Goal: Task Accomplishment & Management: Complete application form

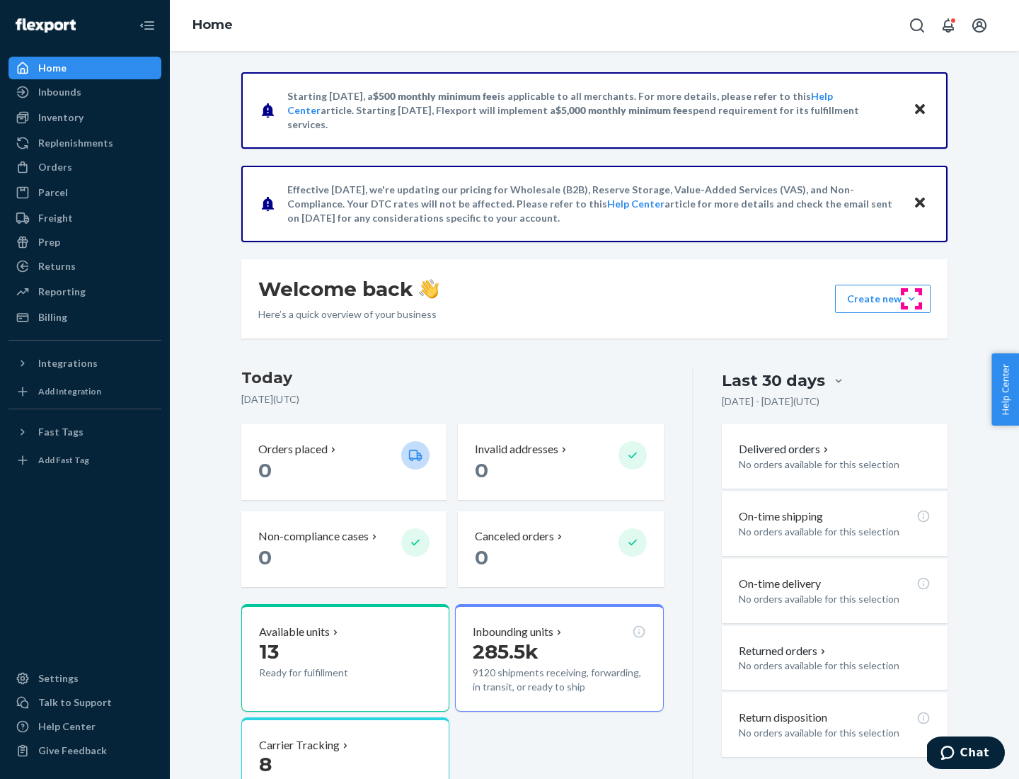
click at [912, 299] on button "Create new Create new inbound Create new order Create new product" at bounding box center [883, 299] width 96 height 28
click at [85, 92] on div "Inbounds" at bounding box center [85, 92] width 150 height 20
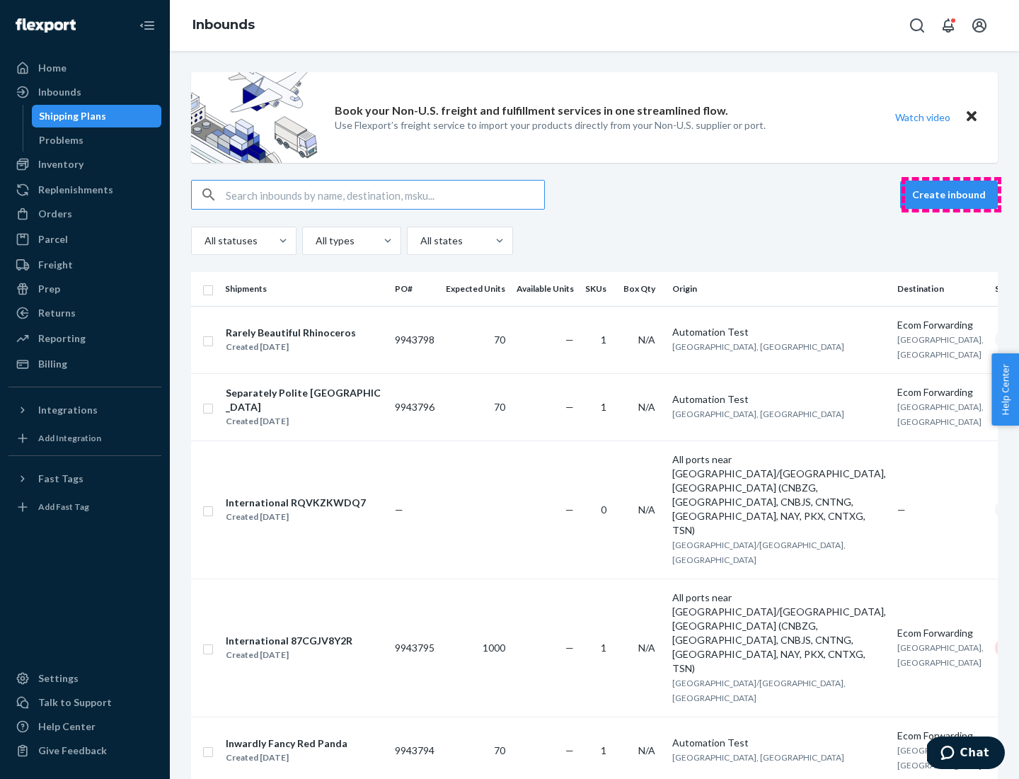
click at [951, 195] on button "Create inbound" at bounding box center [949, 195] width 98 height 28
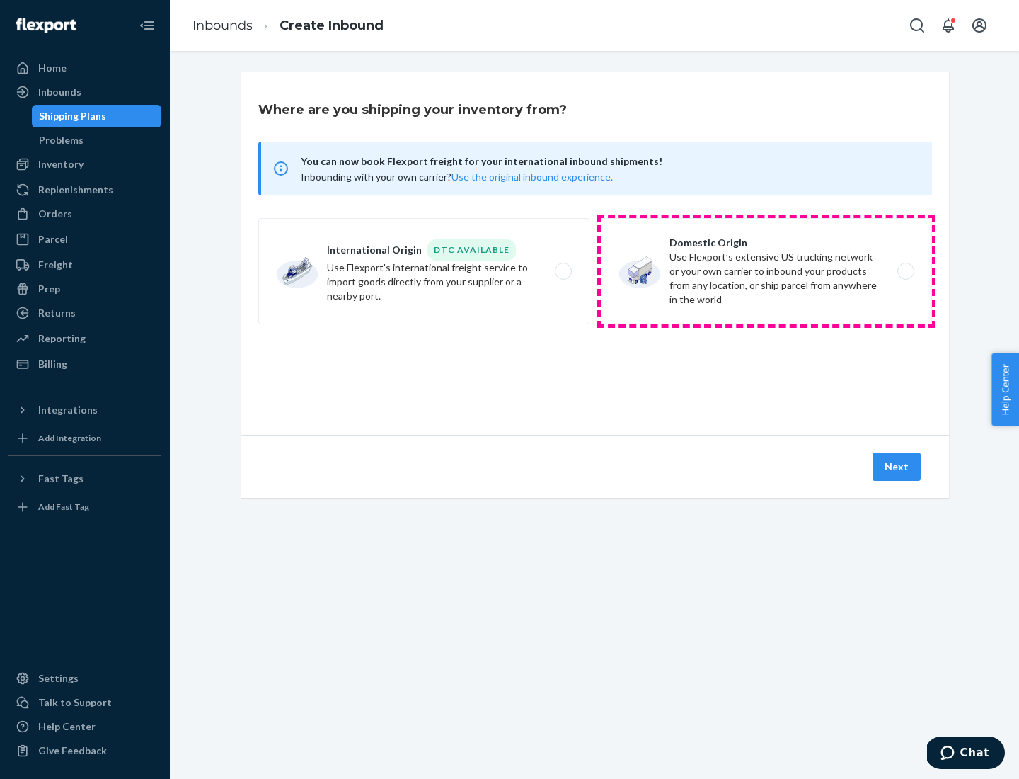
click at [767, 271] on label "Domestic Origin Use Flexport’s extensive US trucking network or your own carrie…" at bounding box center [766, 271] width 331 height 106
click at [905, 271] on input "Domestic Origin Use Flexport’s extensive US trucking network or your own carrie…" at bounding box center [909, 271] width 9 height 9
radio input "true"
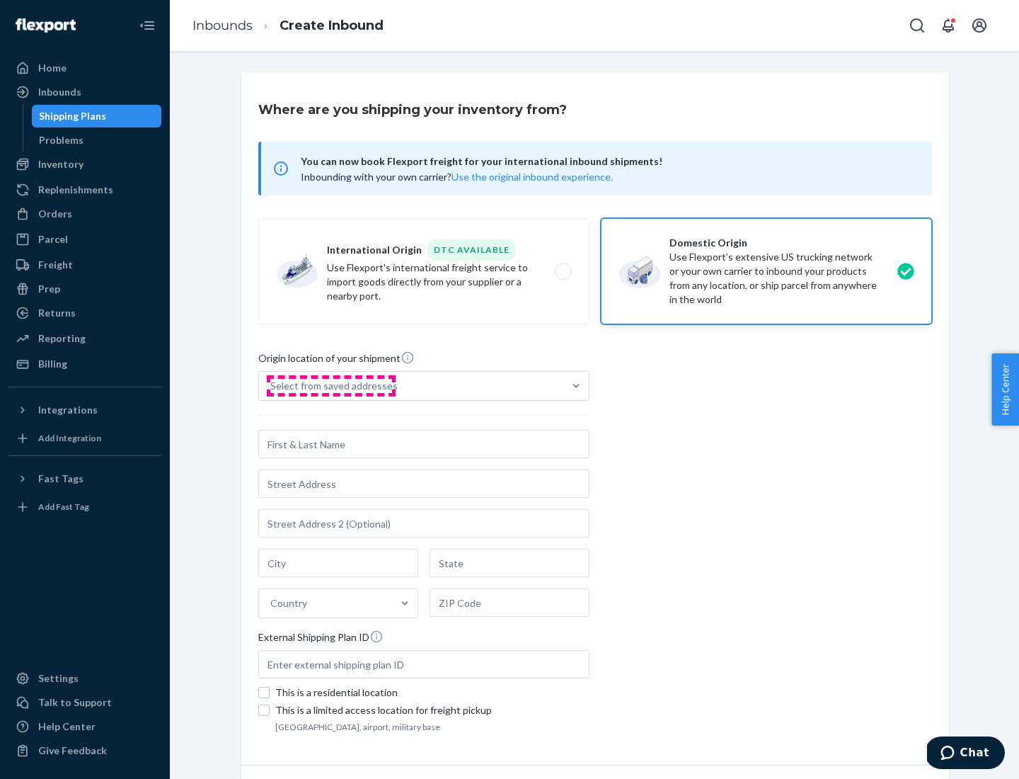
click at [331, 386] on div "Select from saved addresses" at bounding box center [333, 386] width 127 height 14
click at [272, 386] on input "Select from saved addresses" at bounding box center [270, 386] width 1 height 14
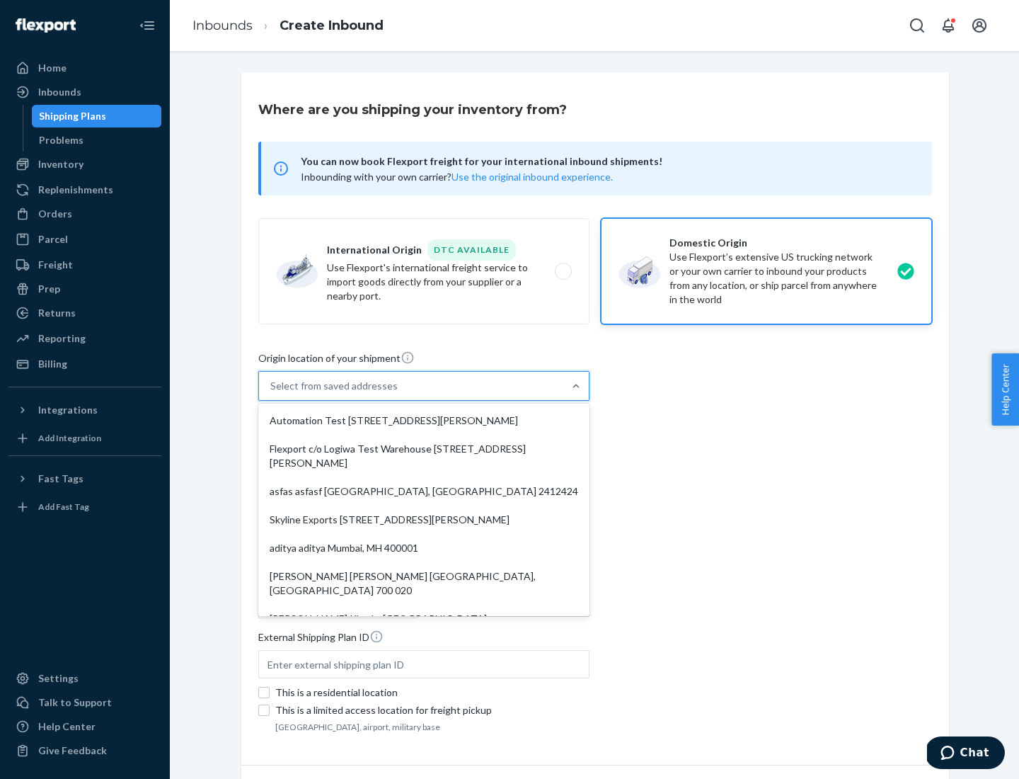
scroll to position [6, 0]
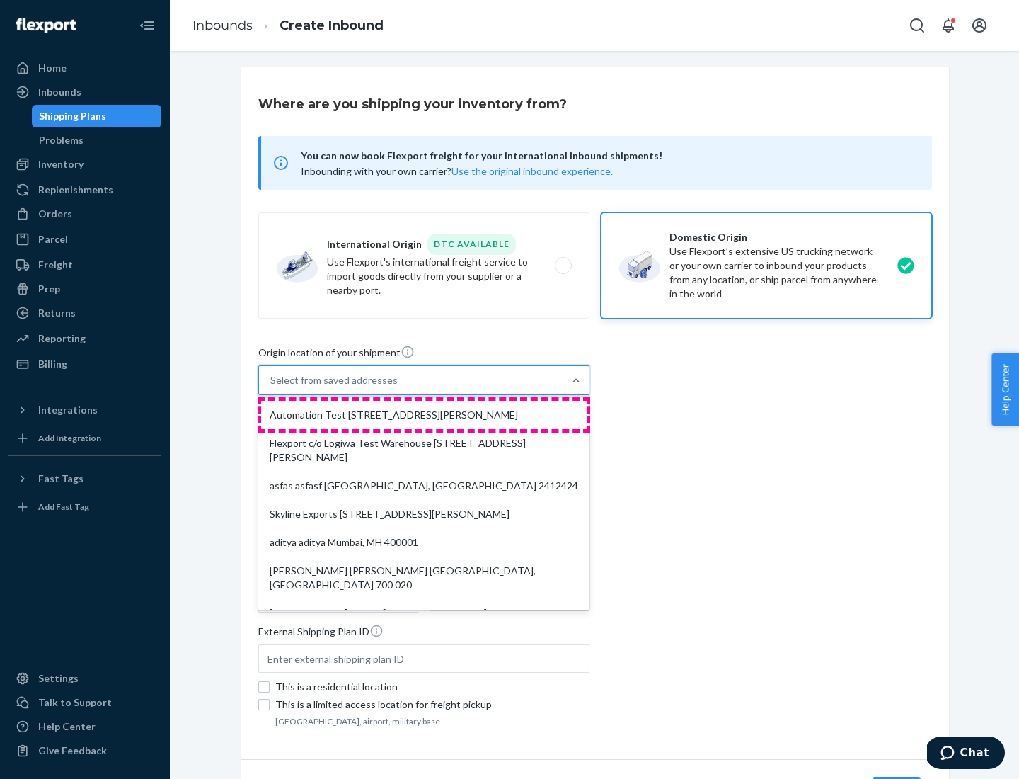
click at [424, 415] on div "Automation Test [STREET_ADDRESS][PERSON_NAME]" at bounding box center [424, 415] width 326 height 28
click at [272, 387] on input "option Automation Test [STREET_ADDRESS][PERSON_NAME]. 9 results available. Use …" at bounding box center [270, 380] width 1 height 14
type input "Automation Test"
type input "9th Floor"
type input "[GEOGRAPHIC_DATA]"
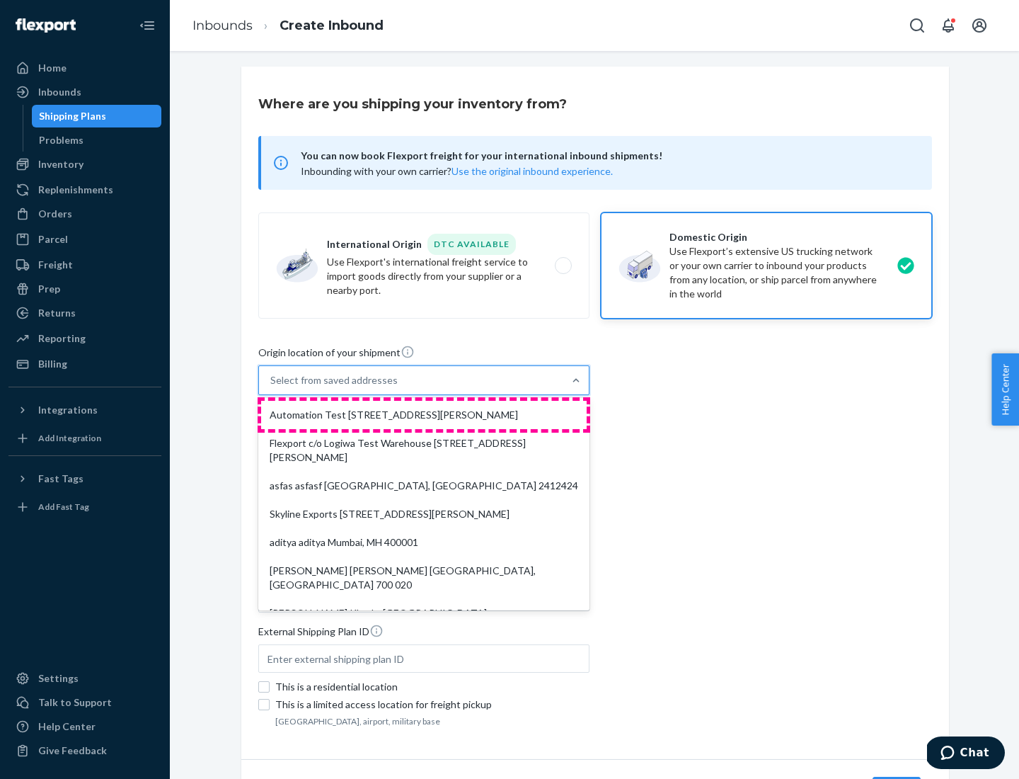
type input "CA"
type input "94104"
type input "[STREET_ADDRESS][PERSON_NAME]"
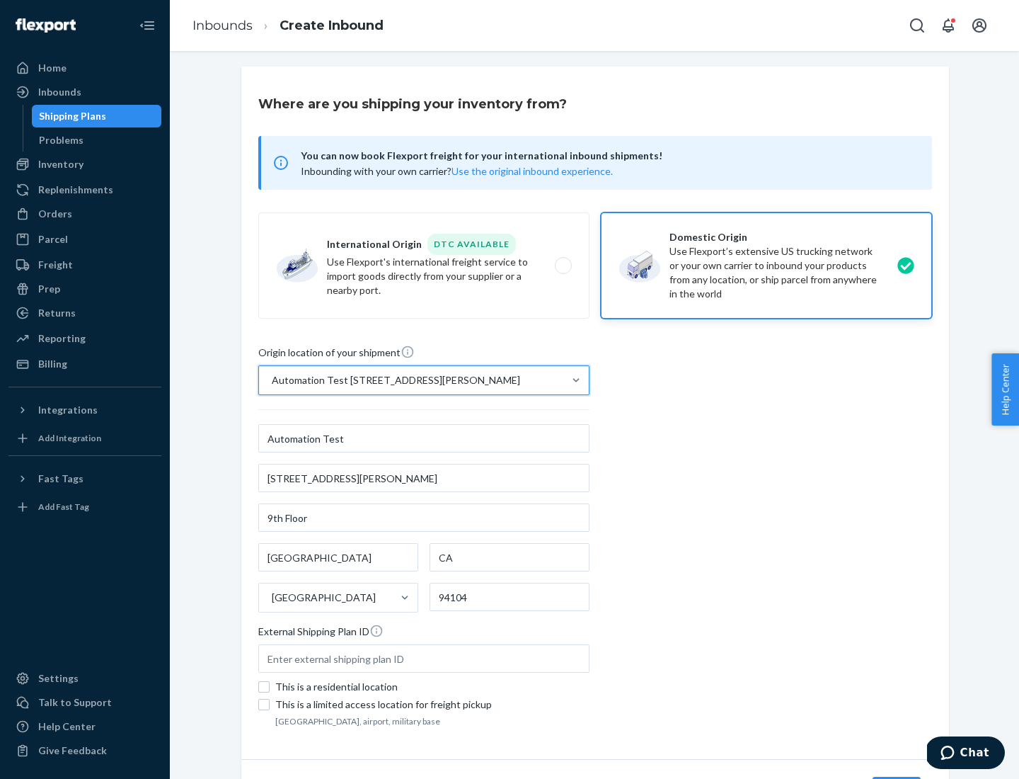
scroll to position [83, 0]
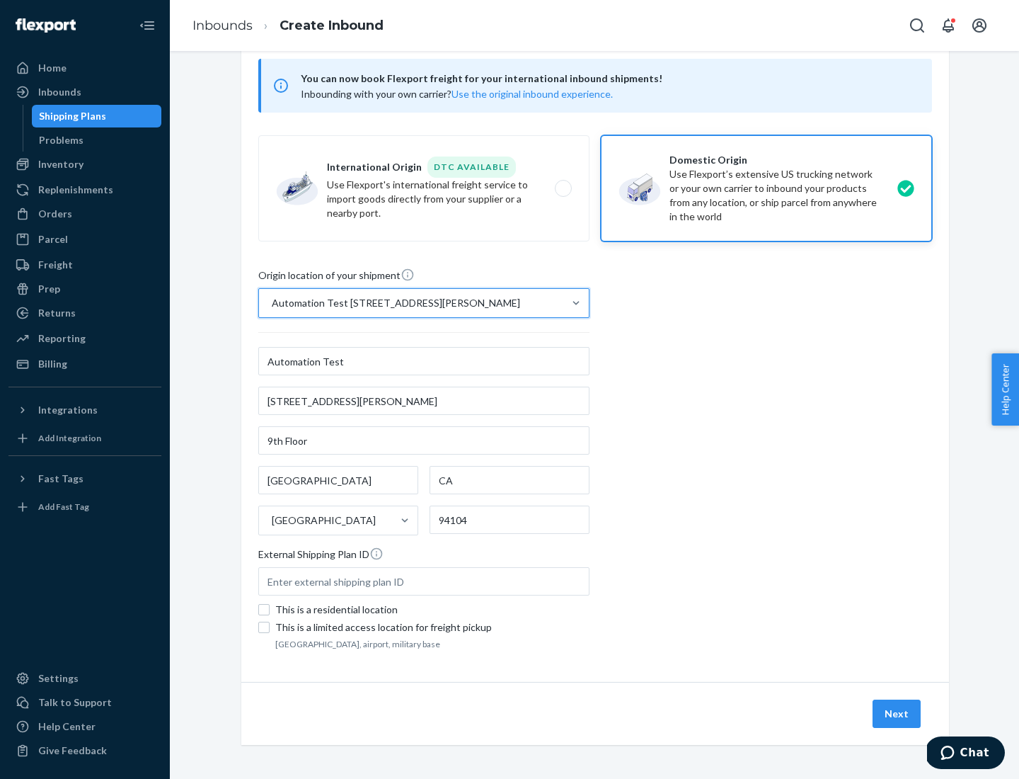
click at [898, 714] on button "Next" at bounding box center [897, 713] width 48 height 28
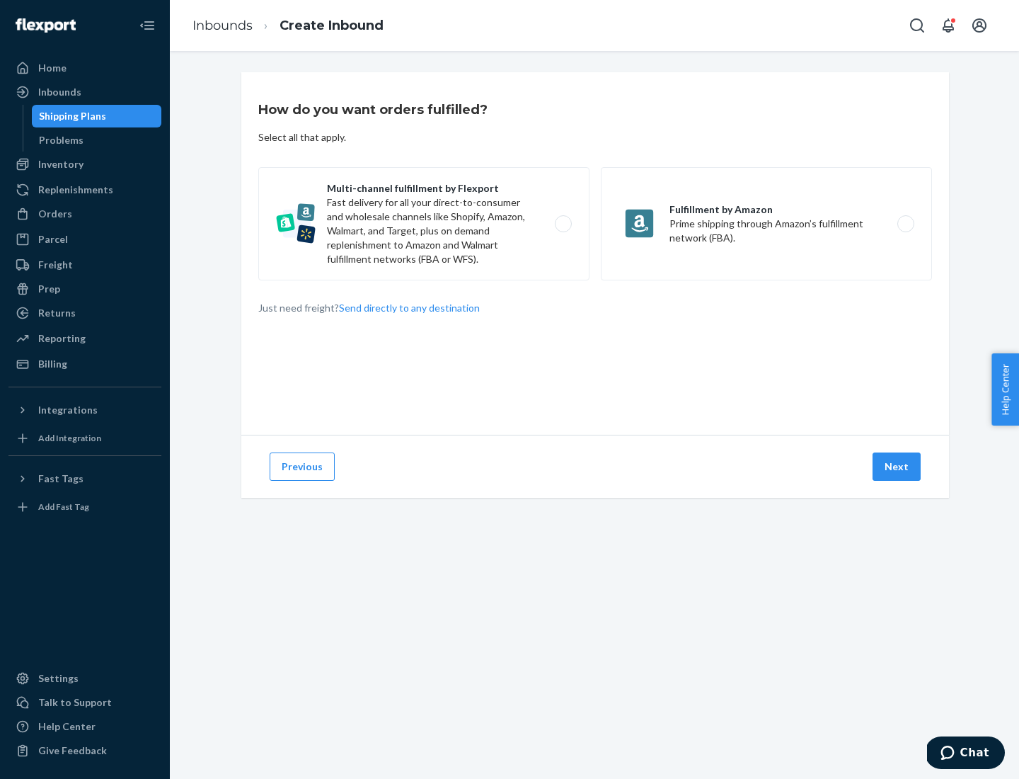
click at [424, 224] on label "Multi-channel fulfillment by Flexport Fast delivery for all your direct-to-cons…" at bounding box center [423, 223] width 331 height 113
click at [563, 224] on input "Multi-channel fulfillment by Flexport Fast delivery for all your direct-to-cons…" at bounding box center [567, 223] width 9 height 9
radio input "true"
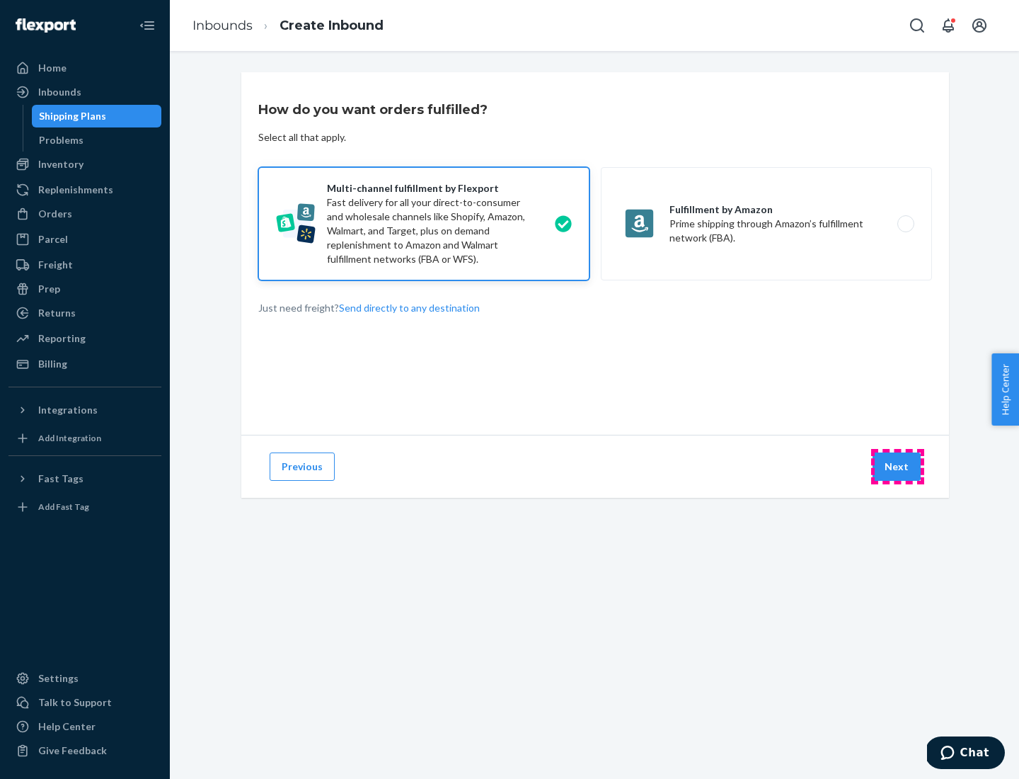
click at [898, 467] on button "Next" at bounding box center [897, 466] width 48 height 28
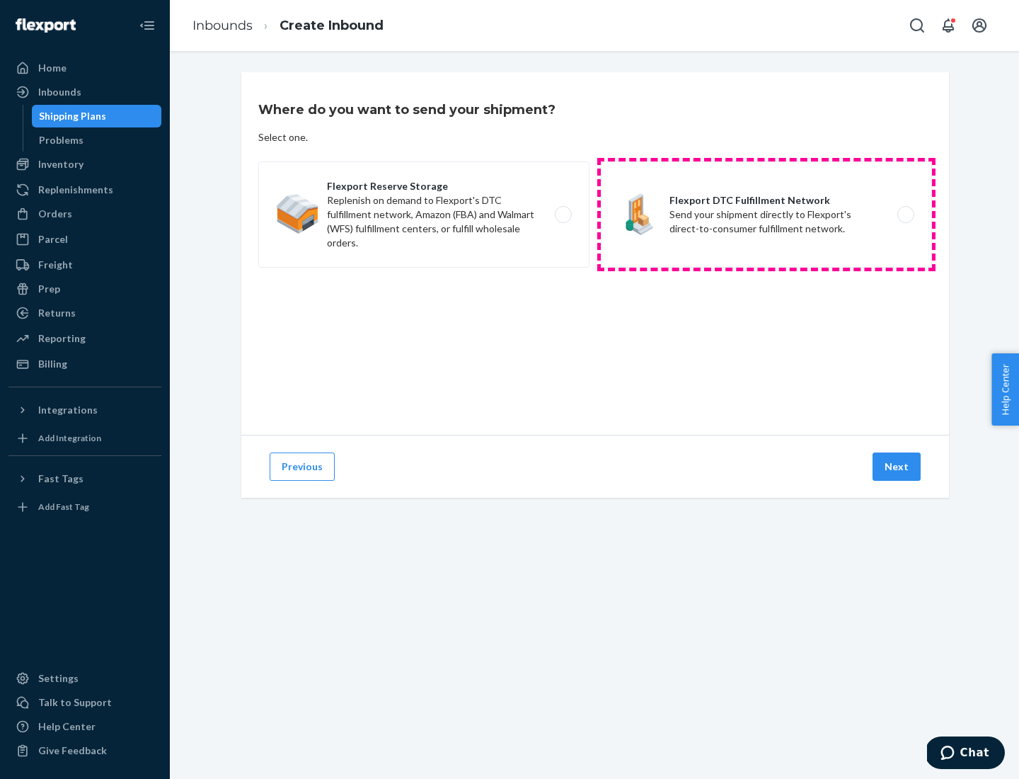
click at [767, 214] on label "Flexport DTC Fulfillment Network Send your shipment directly to Flexport's dire…" at bounding box center [766, 214] width 331 height 106
click at [905, 214] on input "Flexport DTC Fulfillment Network Send your shipment directly to Flexport's dire…" at bounding box center [909, 214] width 9 height 9
radio input "true"
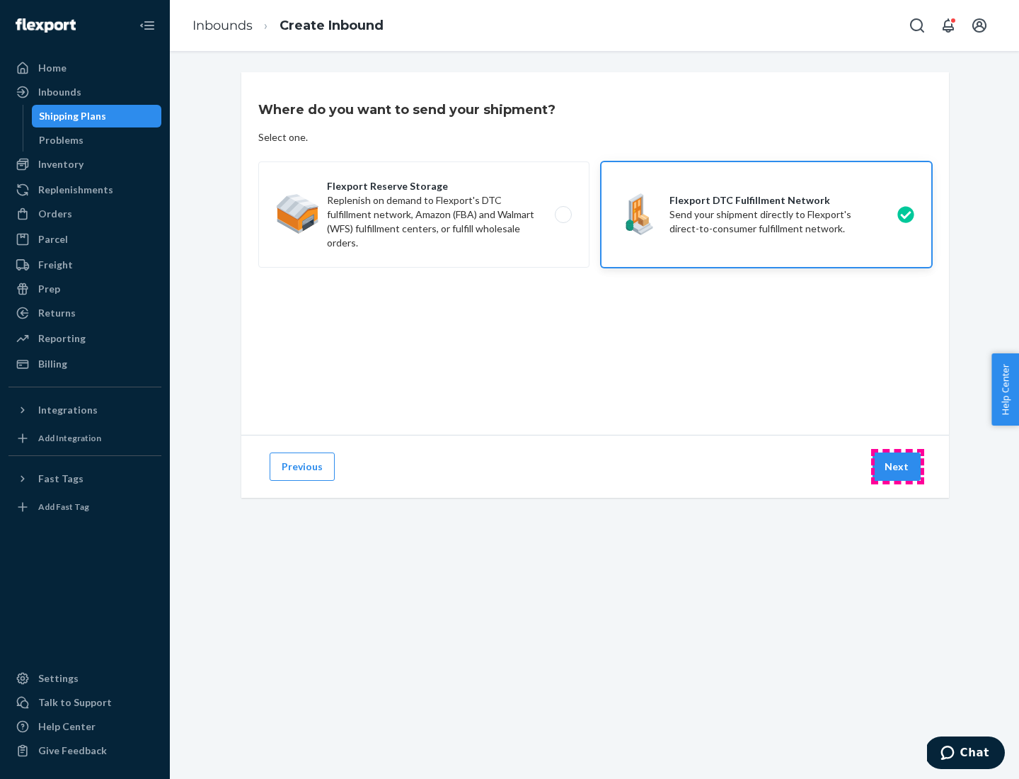
click at [898, 467] on button "Next" at bounding box center [897, 466] width 48 height 28
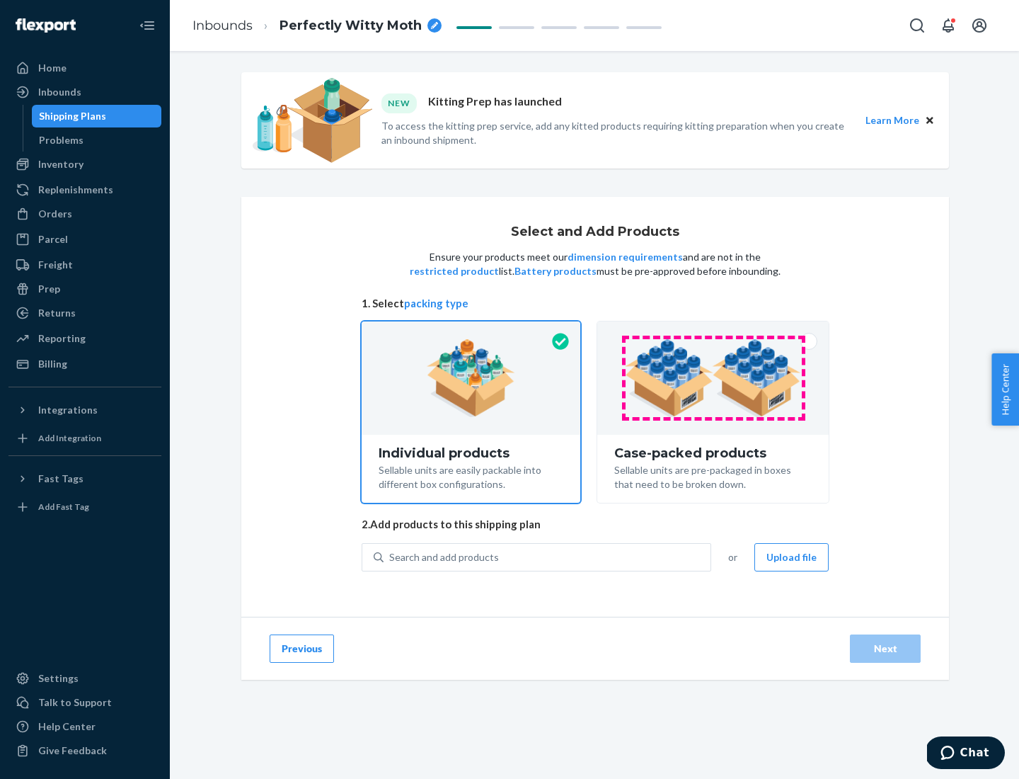
click at [714, 378] on img at bounding box center [713, 378] width 176 height 78
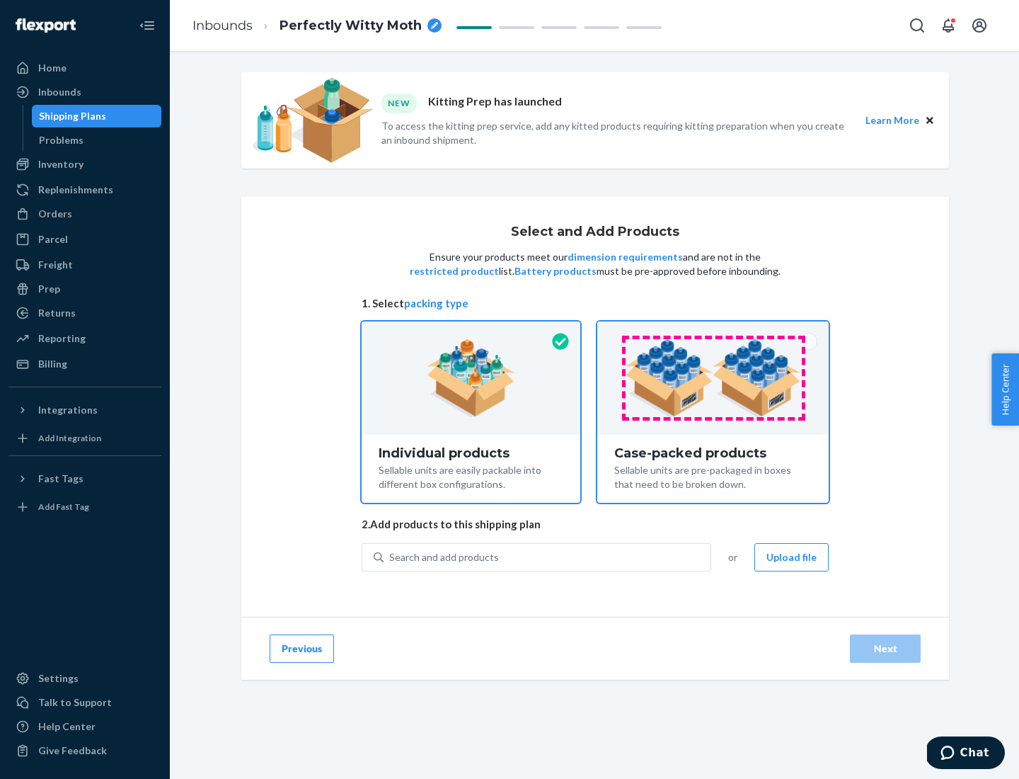
click at [714, 331] on input "Case-packed products Sellable units are pre-packaged in boxes that need to be b…" at bounding box center [713, 325] width 9 height 9
radio input "true"
radio input "false"
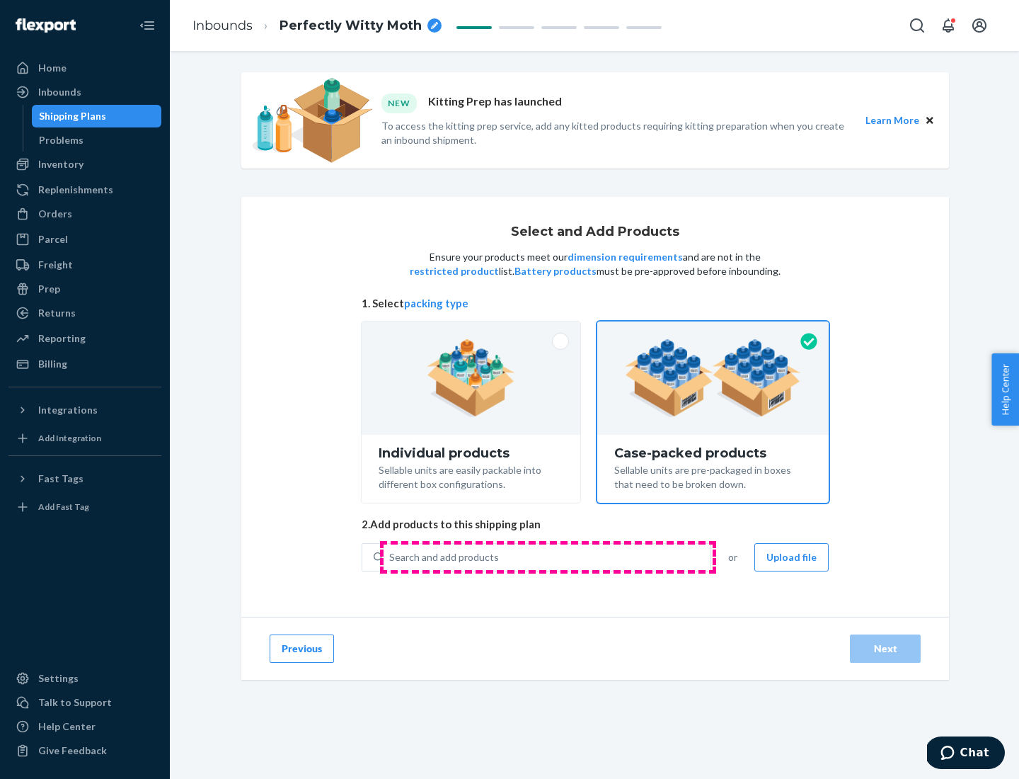
click at [548, 556] on div "Search and add products" at bounding box center [547, 556] width 327 height 25
click at [391, 556] on input "Search and add products" at bounding box center [389, 557] width 1 height 14
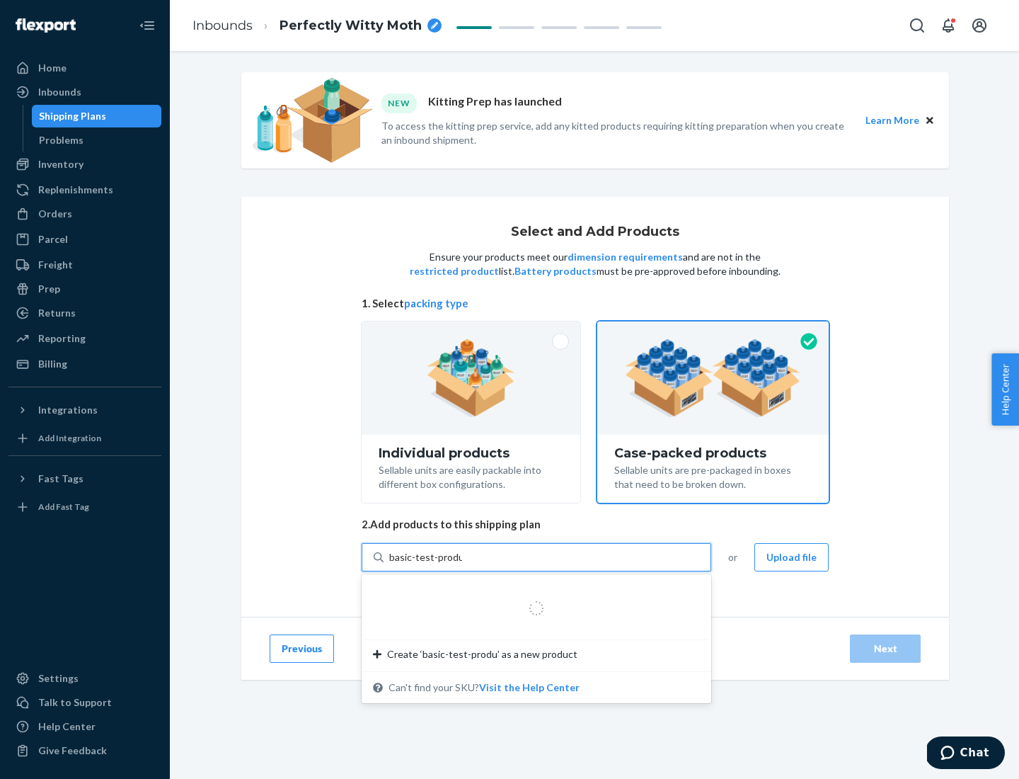
type input "basic-test-product-1"
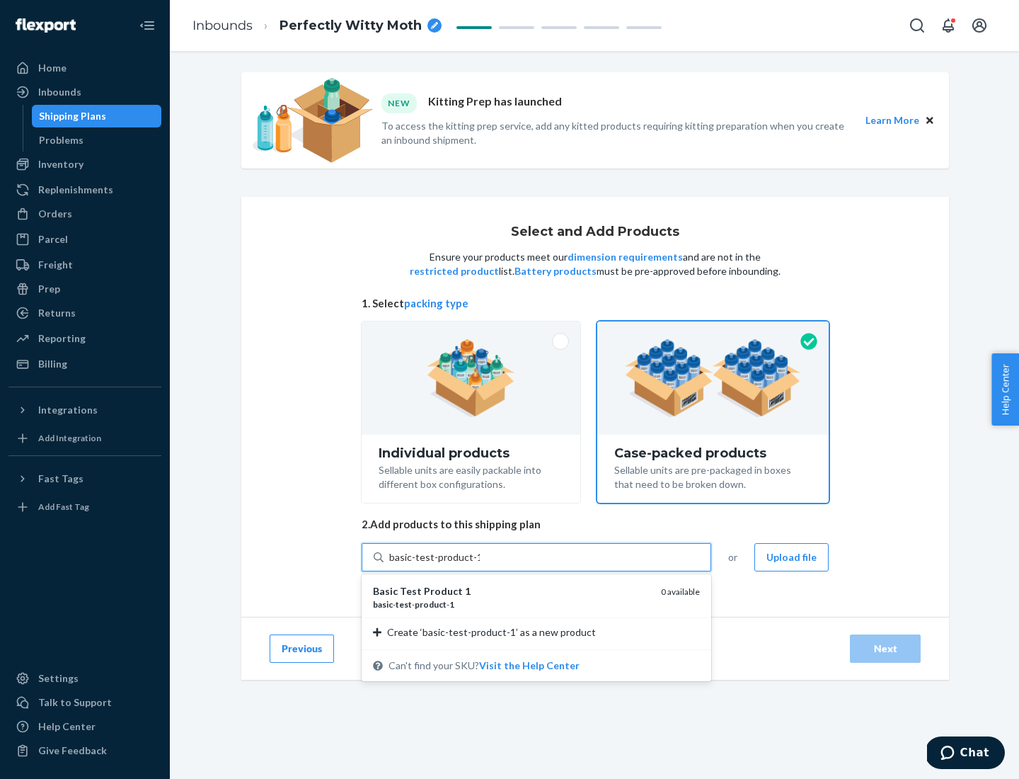
click at [512, 604] on div "basic - test - product - 1" at bounding box center [511, 604] width 277 height 12
click at [480, 564] on input "basic-test-product-1" at bounding box center [434, 557] width 91 height 14
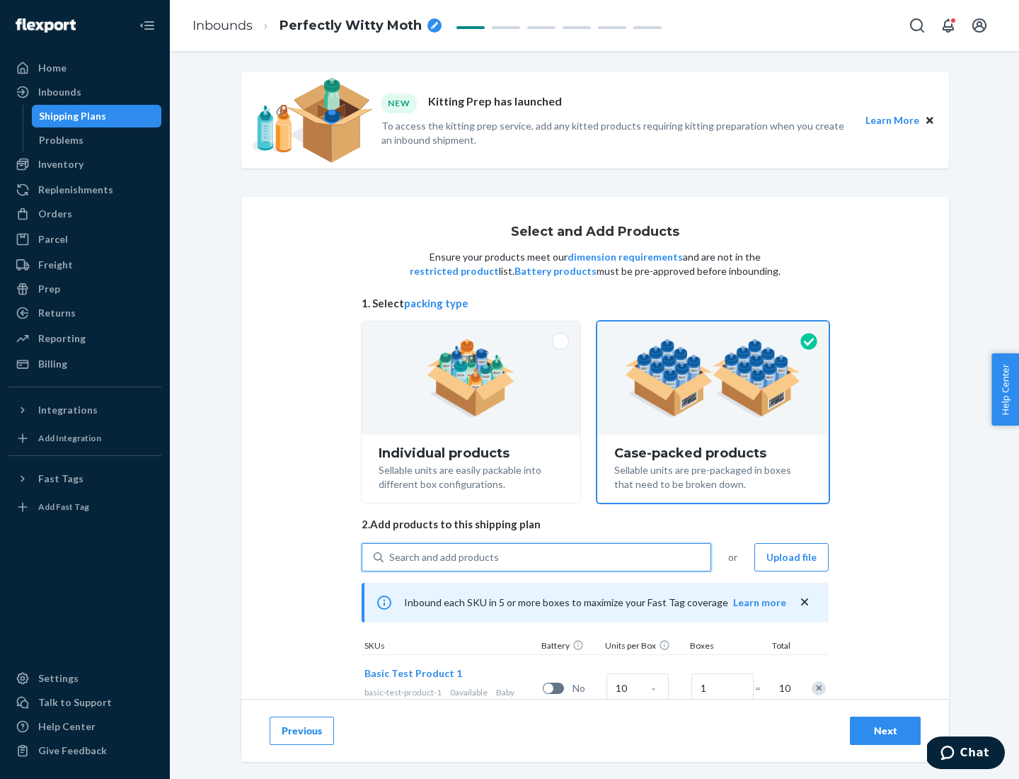
scroll to position [51, 0]
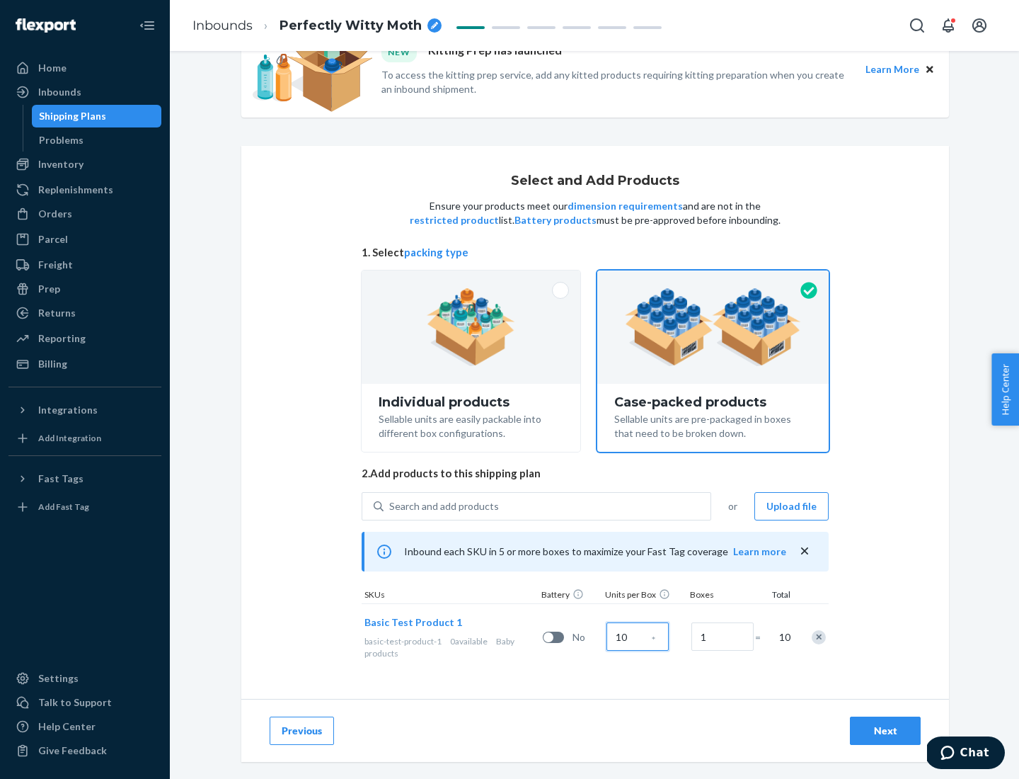
type input "10"
type input "7"
click at [886, 731] on div "Next" at bounding box center [885, 730] width 47 height 14
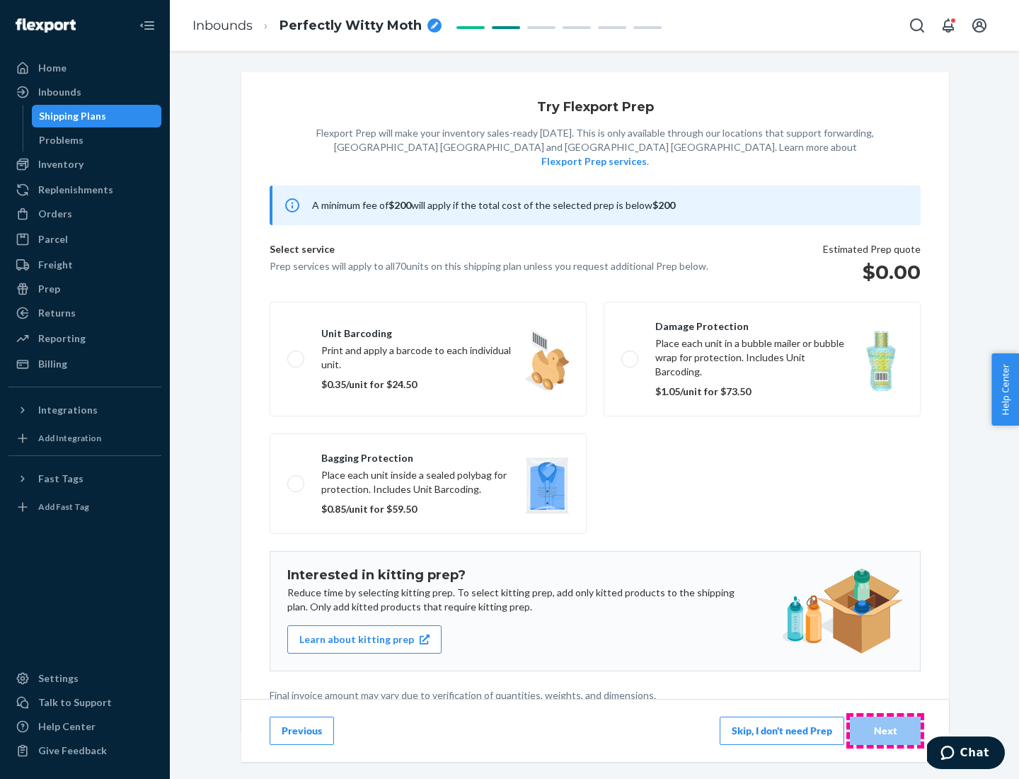
scroll to position [4, 0]
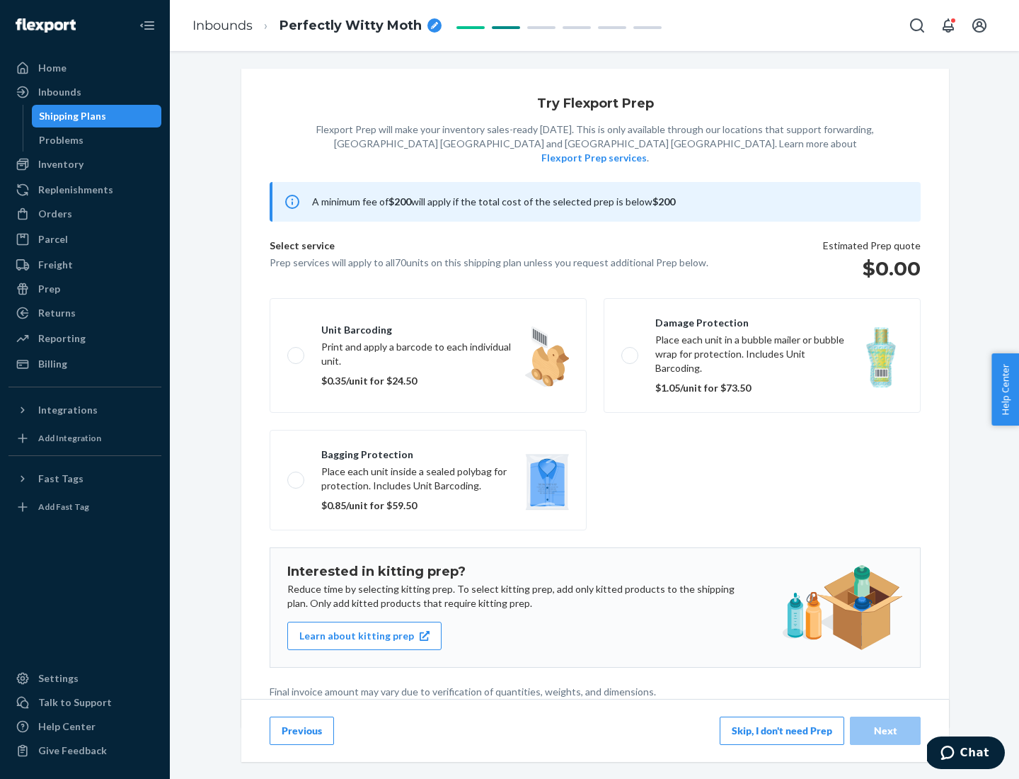
click at [428, 451] on label "Bagging protection Place each unit inside a sealed polybag for protection. Incl…" at bounding box center [428, 480] width 317 height 101
click at [297, 475] on input "Bagging protection Place each unit inside a sealed polybag for protection. Incl…" at bounding box center [291, 479] width 9 height 9
checkbox input "true"
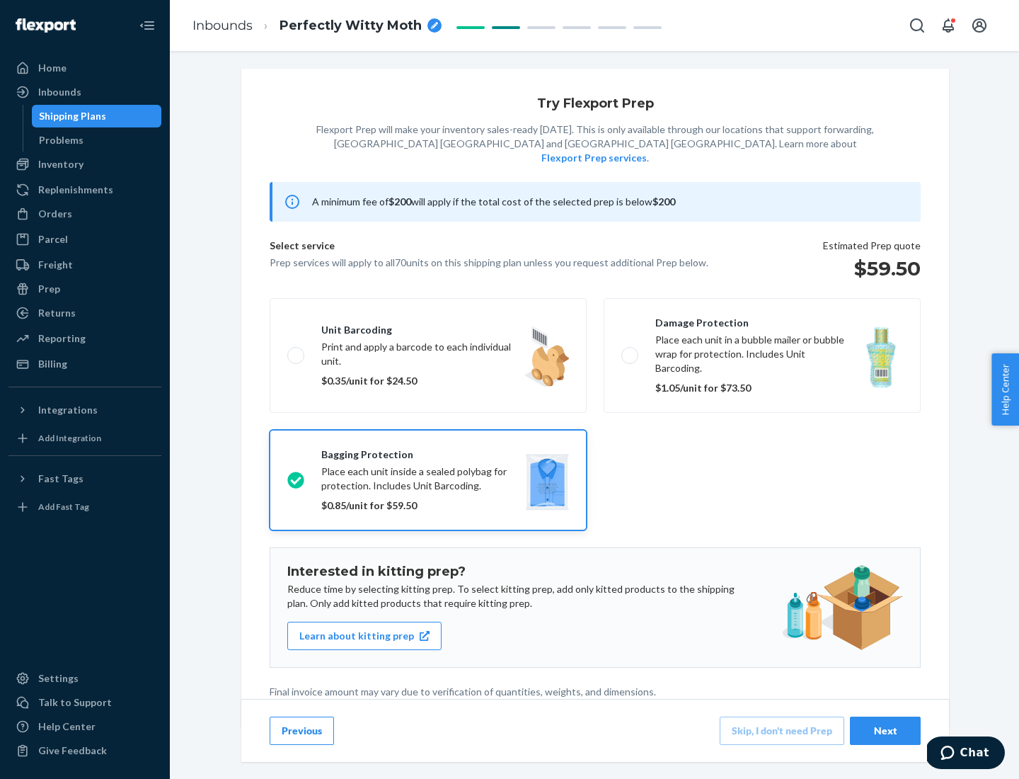
click at [886, 730] on div "Next" at bounding box center [885, 730] width 47 height 14
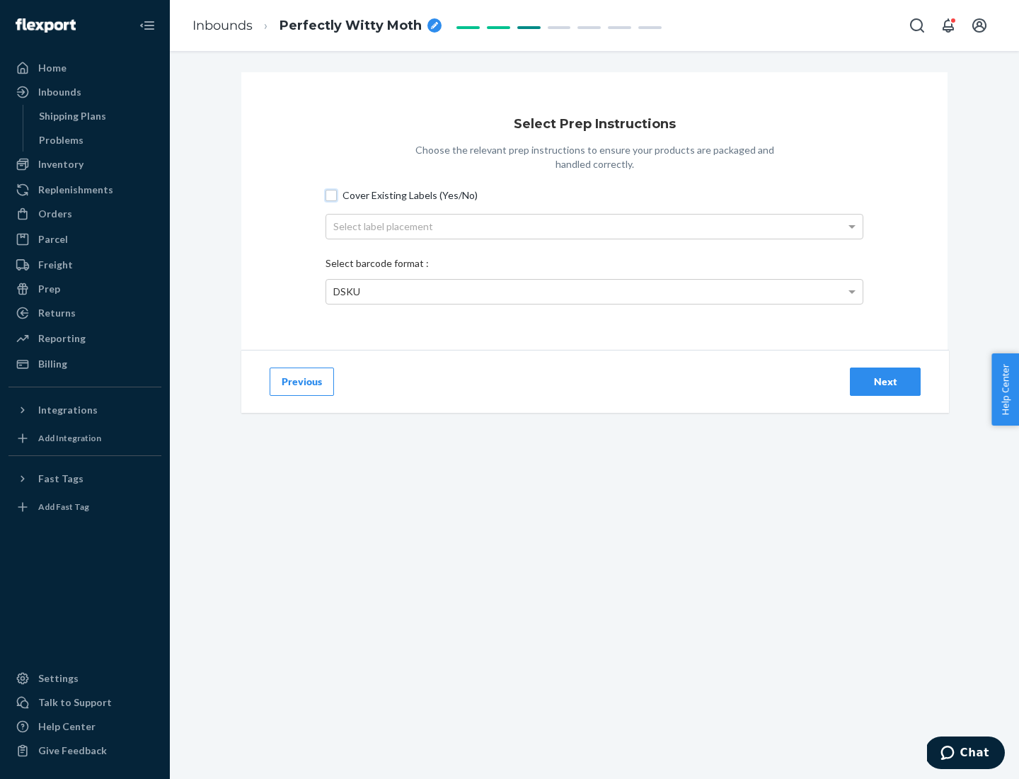
click at [331, 195] on input "Cover Existing Labels (Yes/No)" at bounding box center [331, 195] width 11 height 11
checkbox input "true"
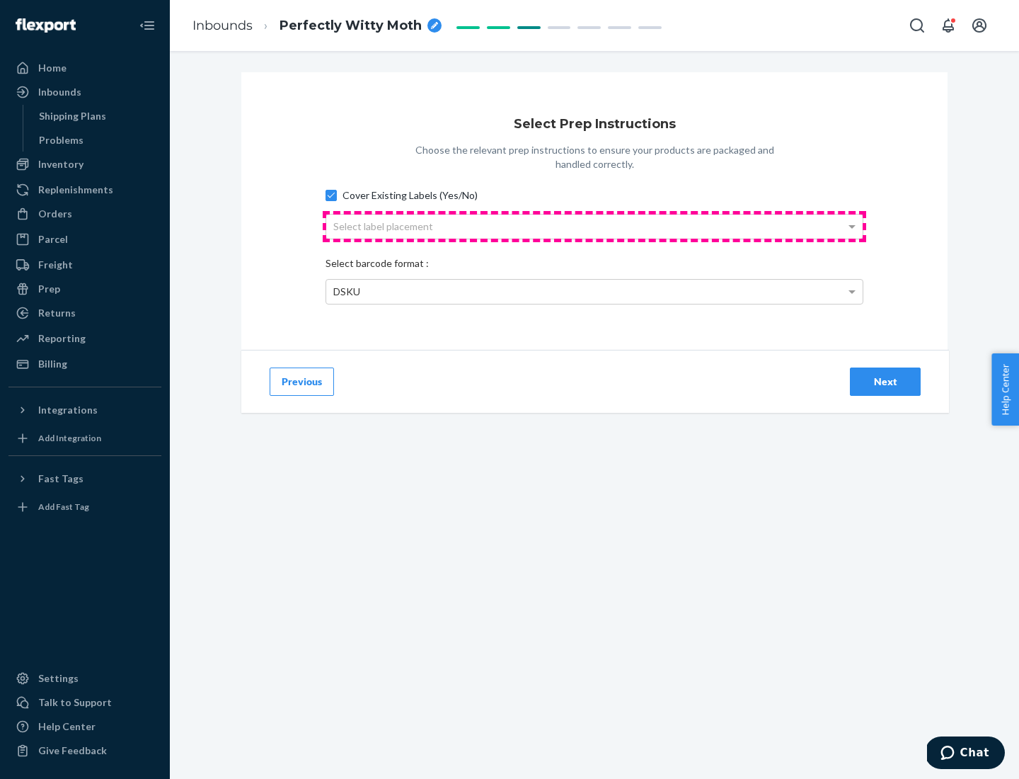
click at [595, 226] on div "Select label placement" at bounding box center [594, 226] width 537 height 24
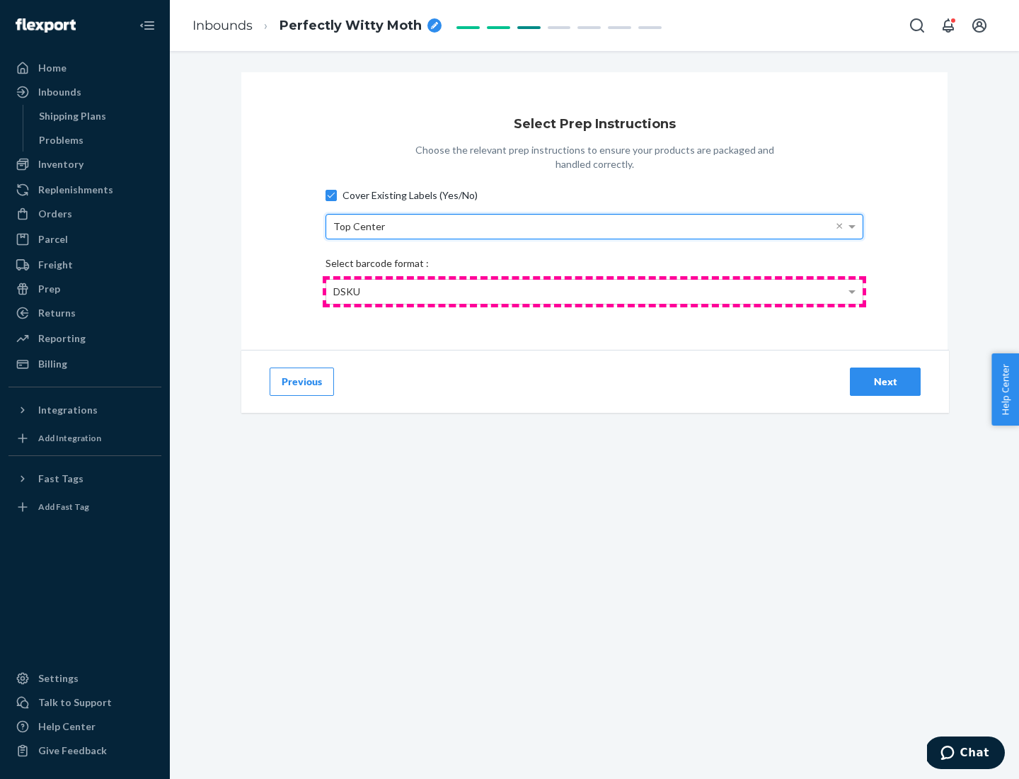
click at [595, 291] on div "DSKU" at bounding box center [594, 292] width 537 height 24
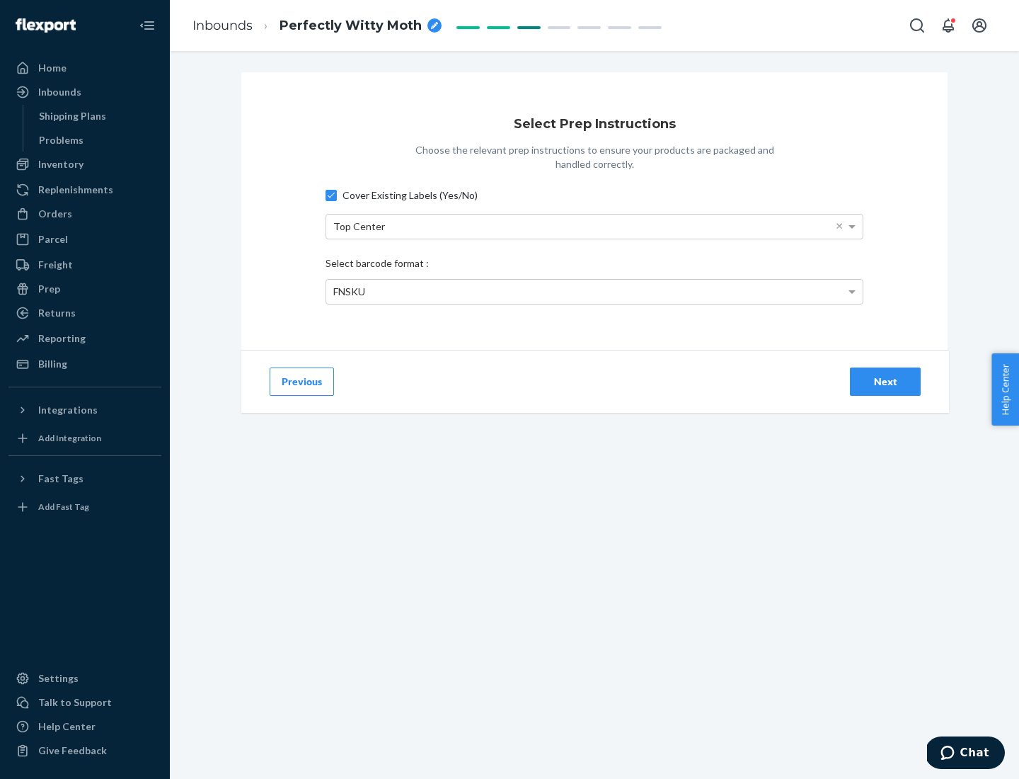
click at [886, 381] on div "Next" at bounding box center [885, 381] width 47 height 14
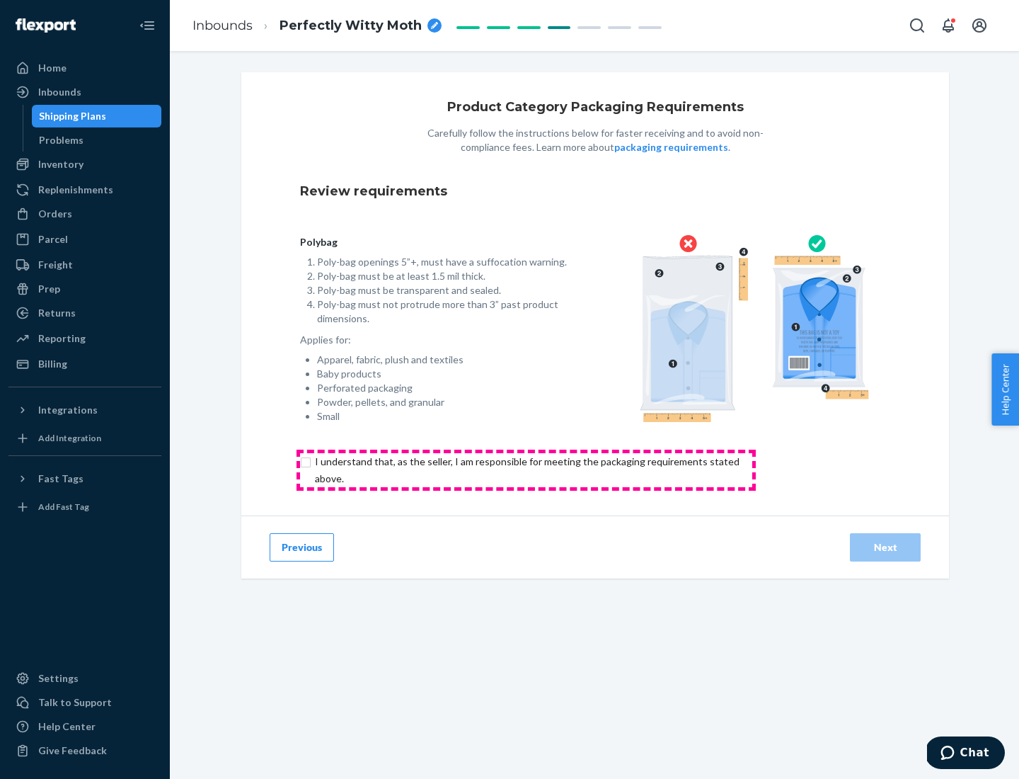
click at [526, 469] on input "checkbox" at bounding box center [535, 470] width 471 height 34
checkbox input "true"
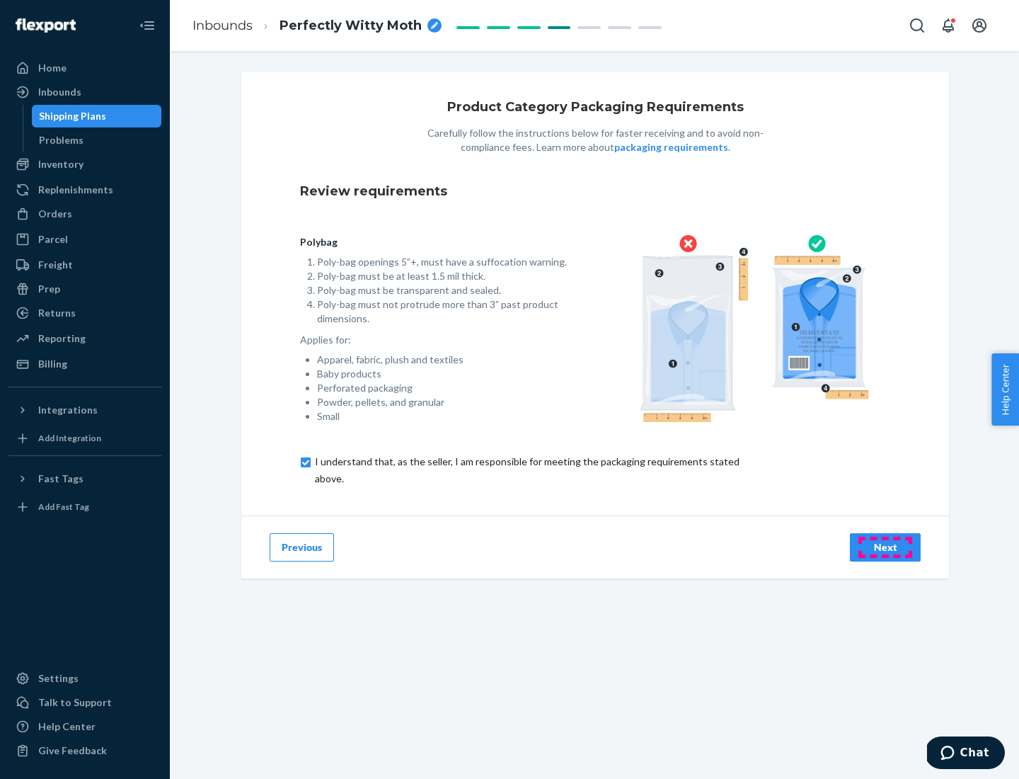
click at [886, 546] on div "Next" at bounding box center [885, 547] width 47 height 14
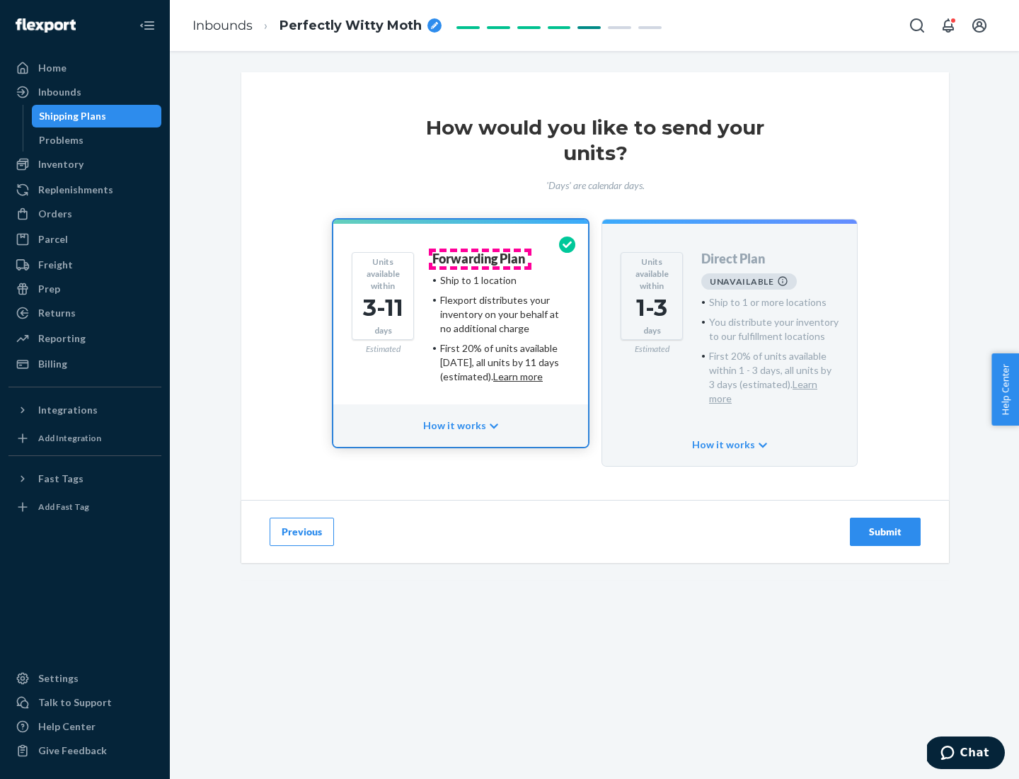
click at [480, 258] on h4 "Forwarding Plan" at bounding box center [479, 259] width 93 height 14
click at [886, 525] on div "Submit" at bounding box center [885, 532] width 47 height 14
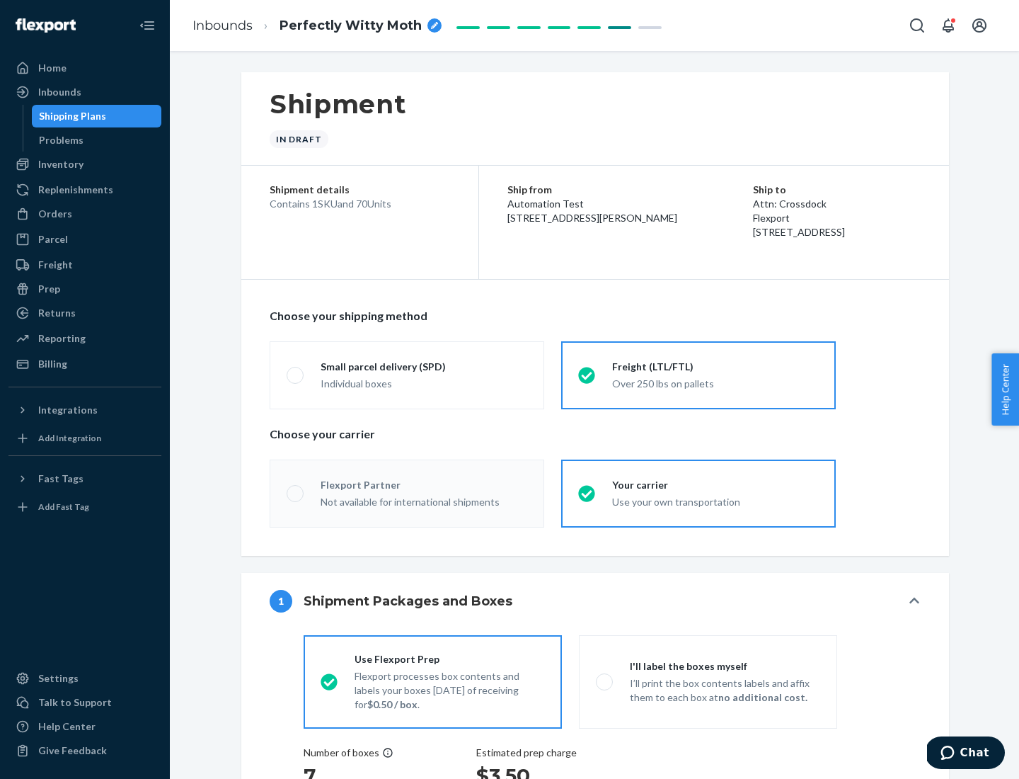
radio input "true"
radio input "false"
radio input "true"
radio input "false"
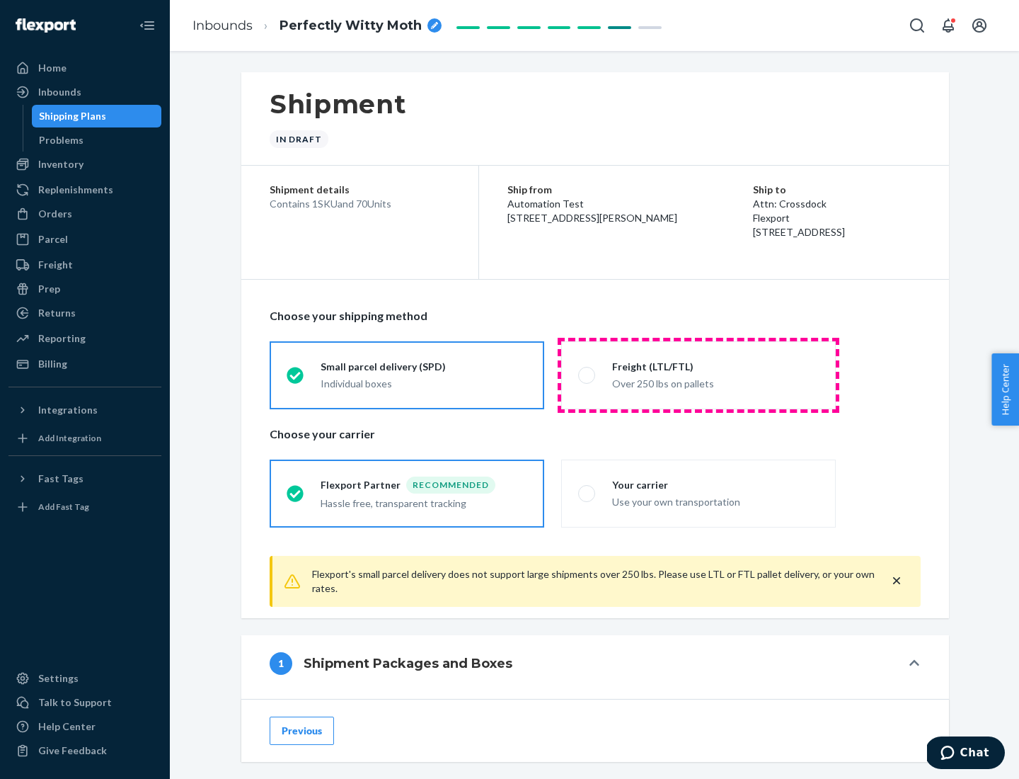
click at [699, 374] on div "Over 250 lbs on pallets" at bounding box center [715, 382] width 207 height 17
click at [588, 374] on input "Freight (LTL/FTL) Over 250 lbs on pallets" at bounding box center [582, 374] width 9 height 9
radio input "true"
radio input "false"
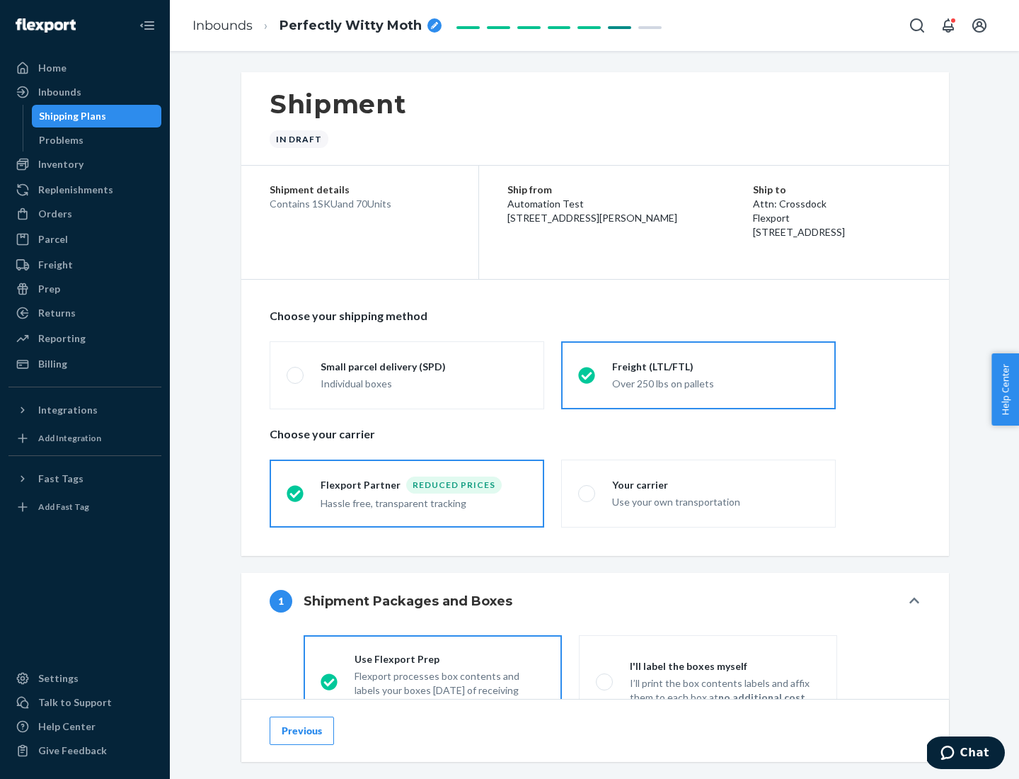
scroll to position [79, 0]
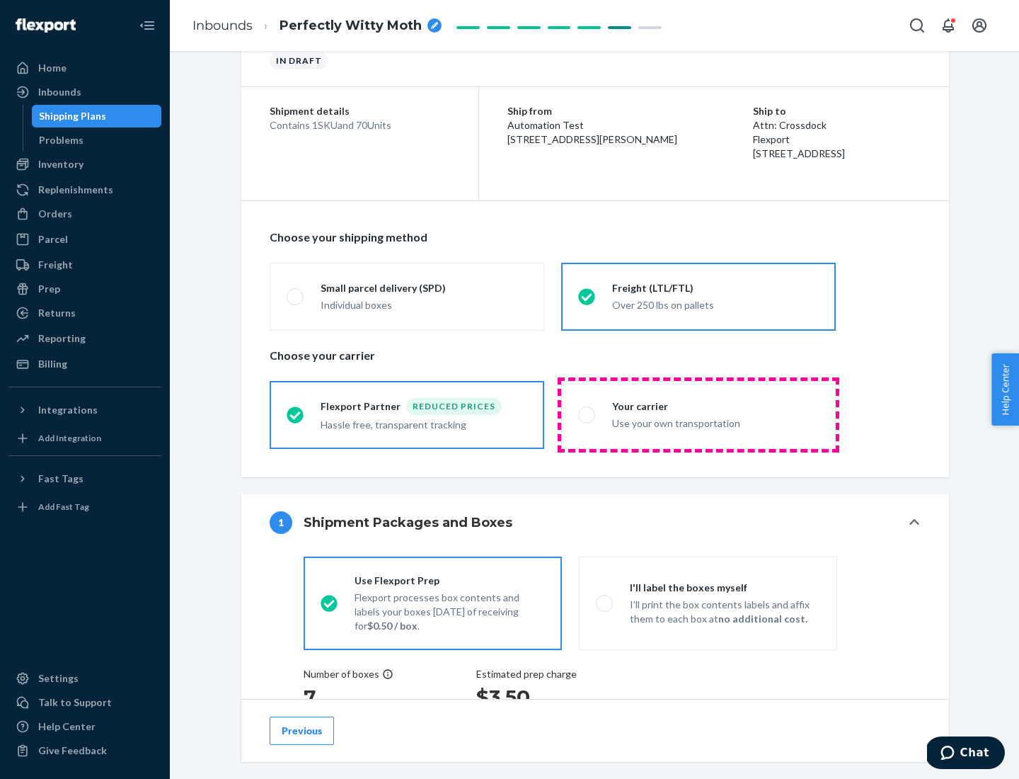
click at [699, 414] on div "Use your own transportation" at bounding box center [715, 421] width 207 height 17
click at [588, 414] on input "Your carrier Use your own transportation" at bounding box center [582, 414] width 9 height 9
radio input "true"
radio input "false"
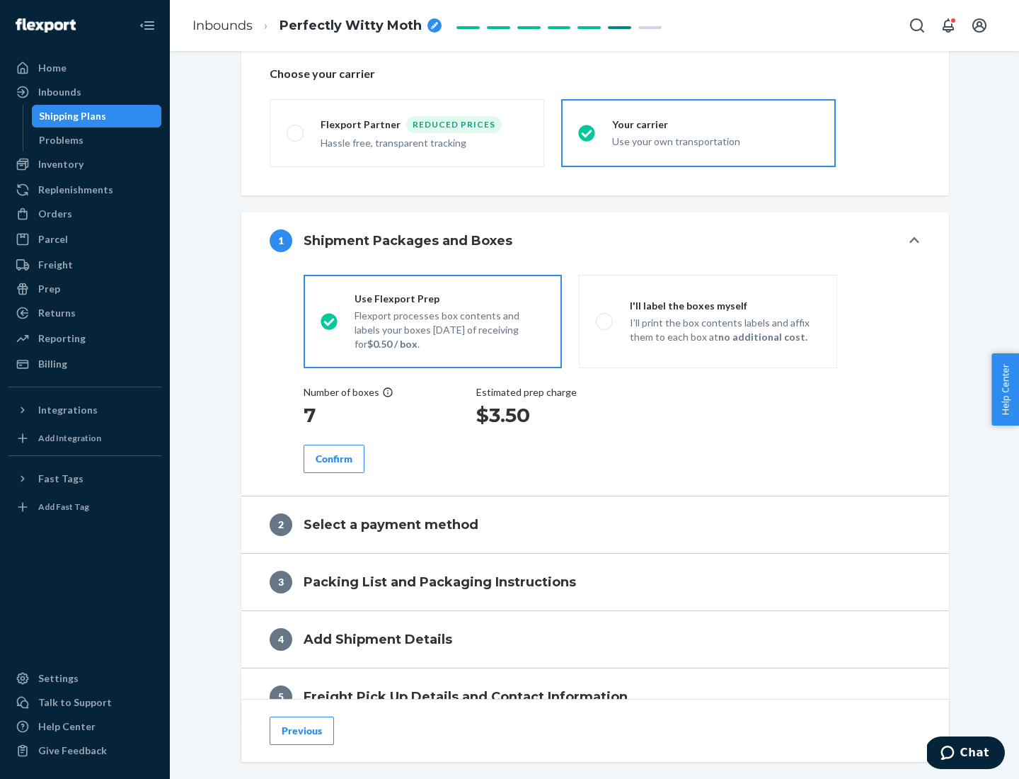
scroll to position [267, 0]
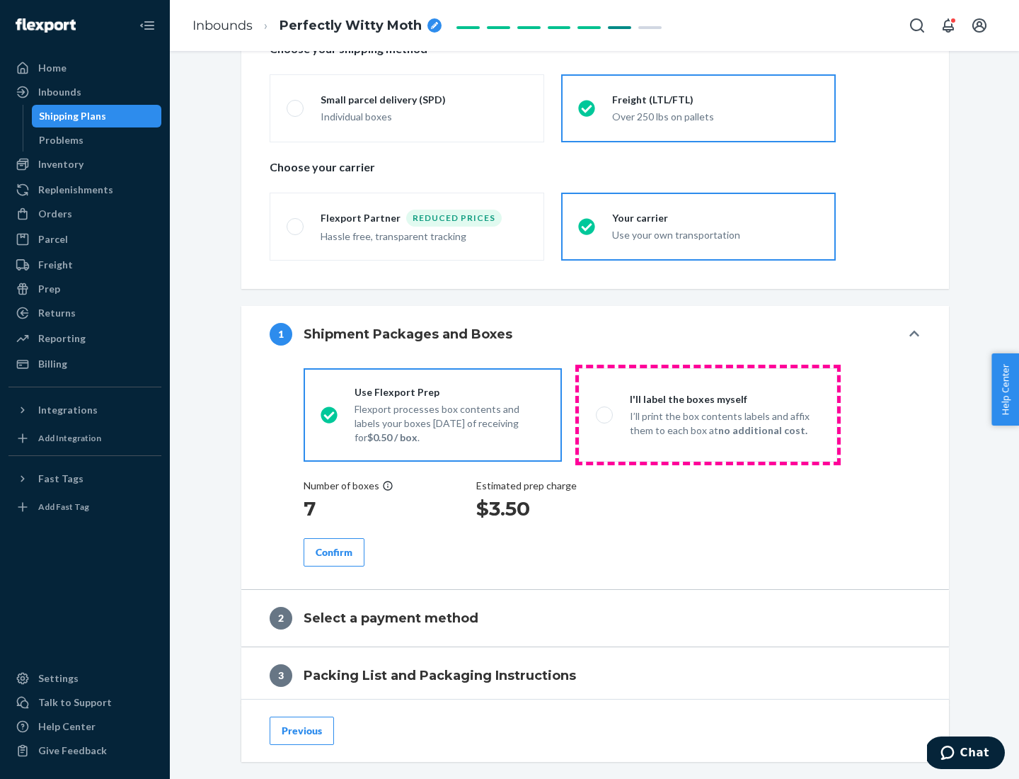
click at [708, 414] on p "I’ll print the box contents labels and affix them to each box at no additional …" at bounding box center [725, 423] width 190 height 28
click at [605, 414] on input "I'll label the boxes myself I’ll print the box contents labels and affix them t…" at bounding box center [600, 414] width 9 height 9
radio input "true"
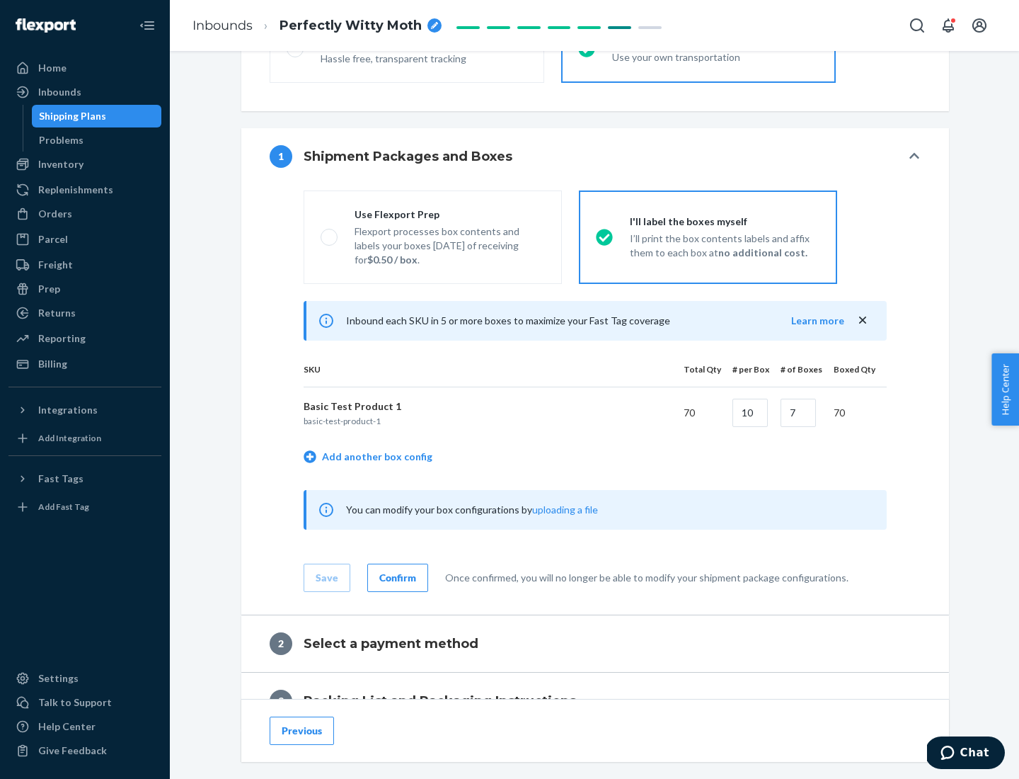
scroll to position [244, 0]
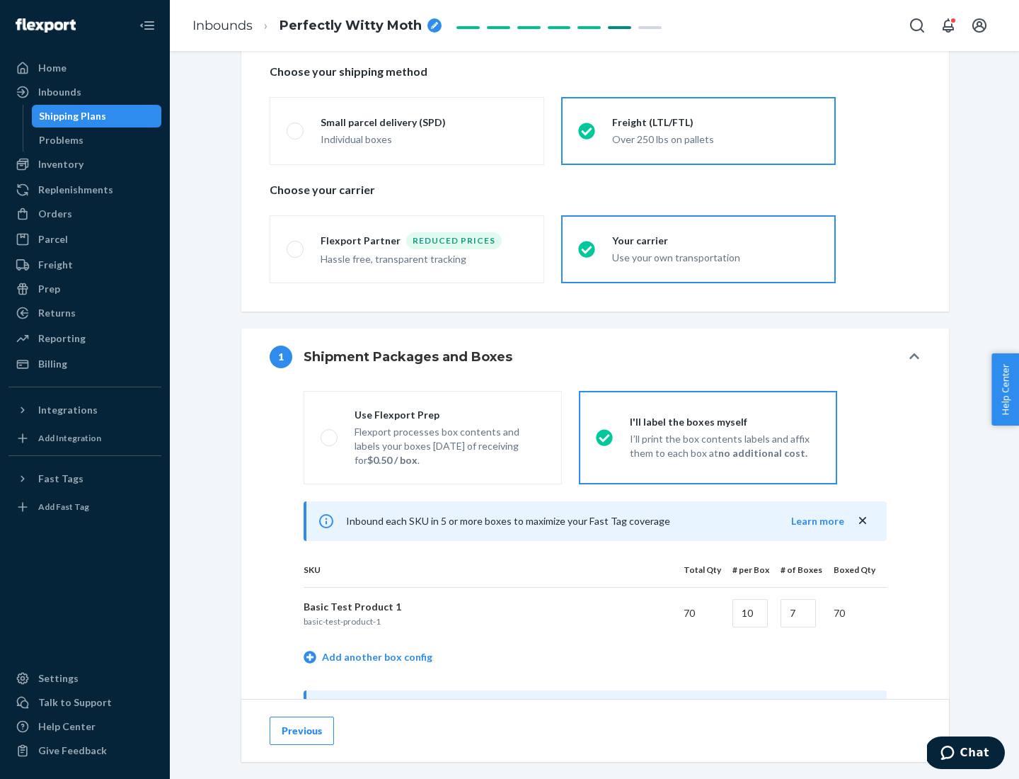
click at [450, 414] on div "Use Flexport Prep" at bounding box center [450, 415] width 190 height 14
click at [330, 433] on input "Use Flexport Prep Flexport processes box contents and labels your boxes [DATE] …" at bounding box center [325, 437] width 9 height 9
radio input "true"
radio input "false"
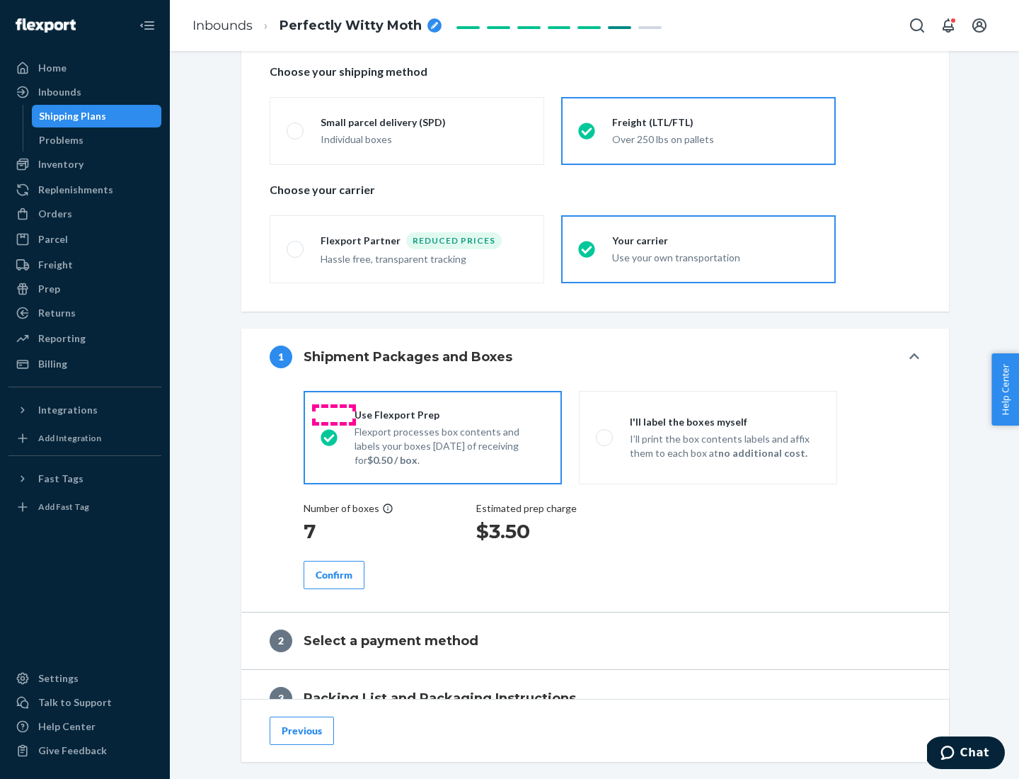
scroll to position [404, 0]
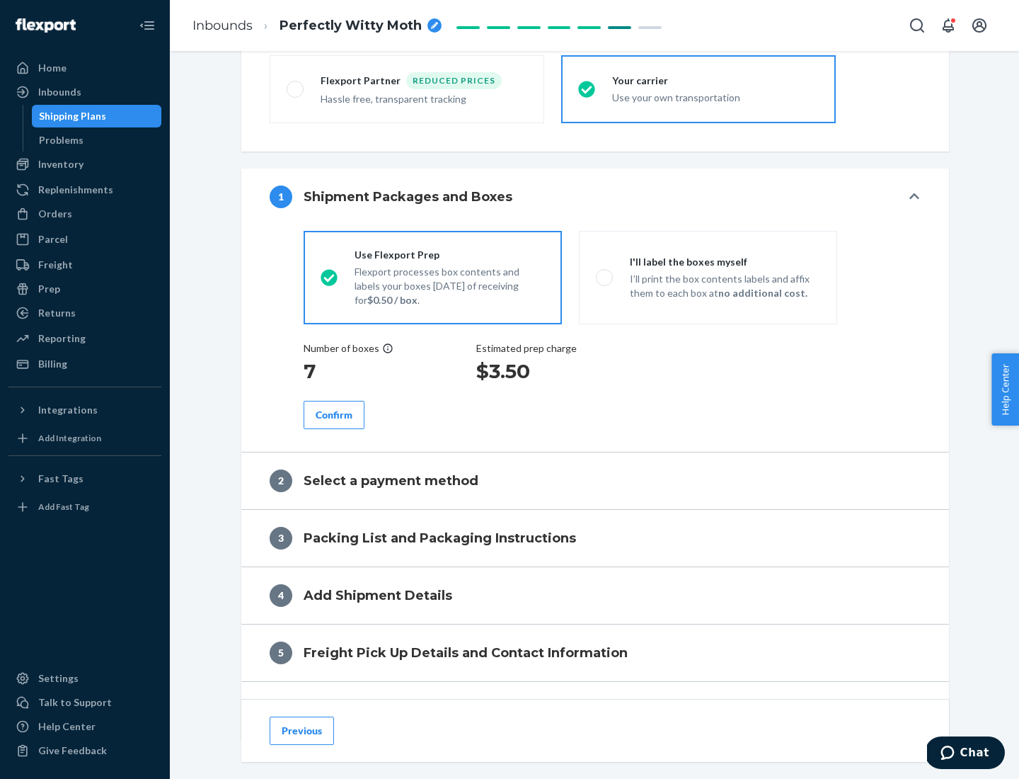
click at [334, 414] on div "Confirm" at bounding box center [334, 415] width 37 height 14
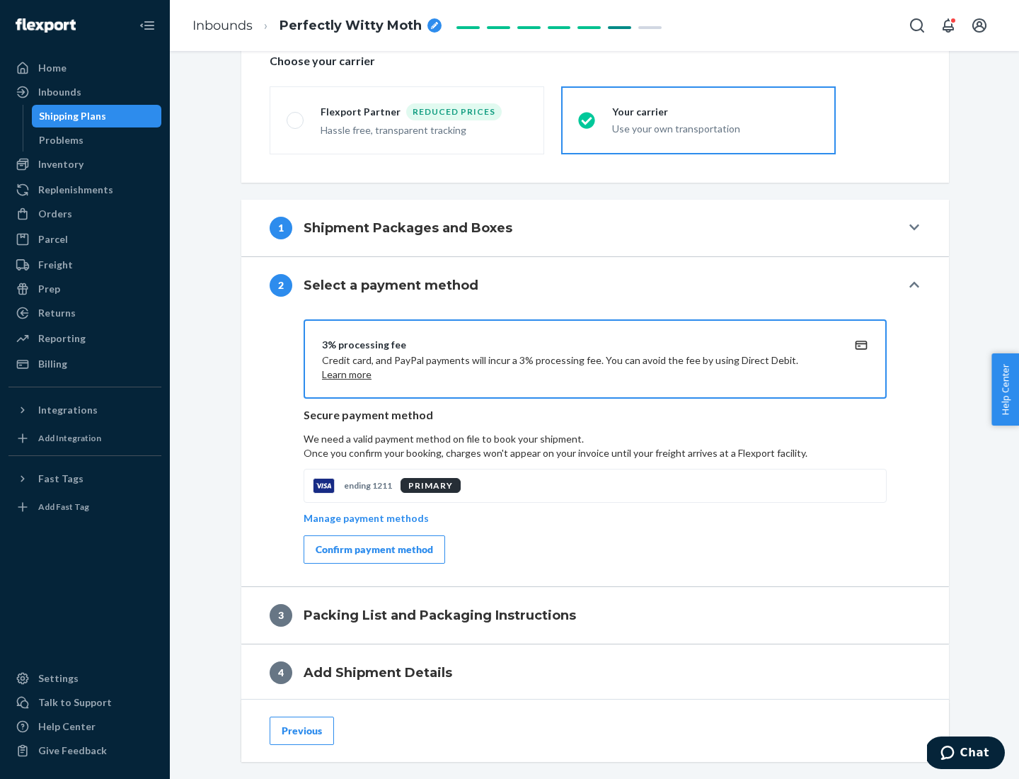
scroll to position [508, 0]
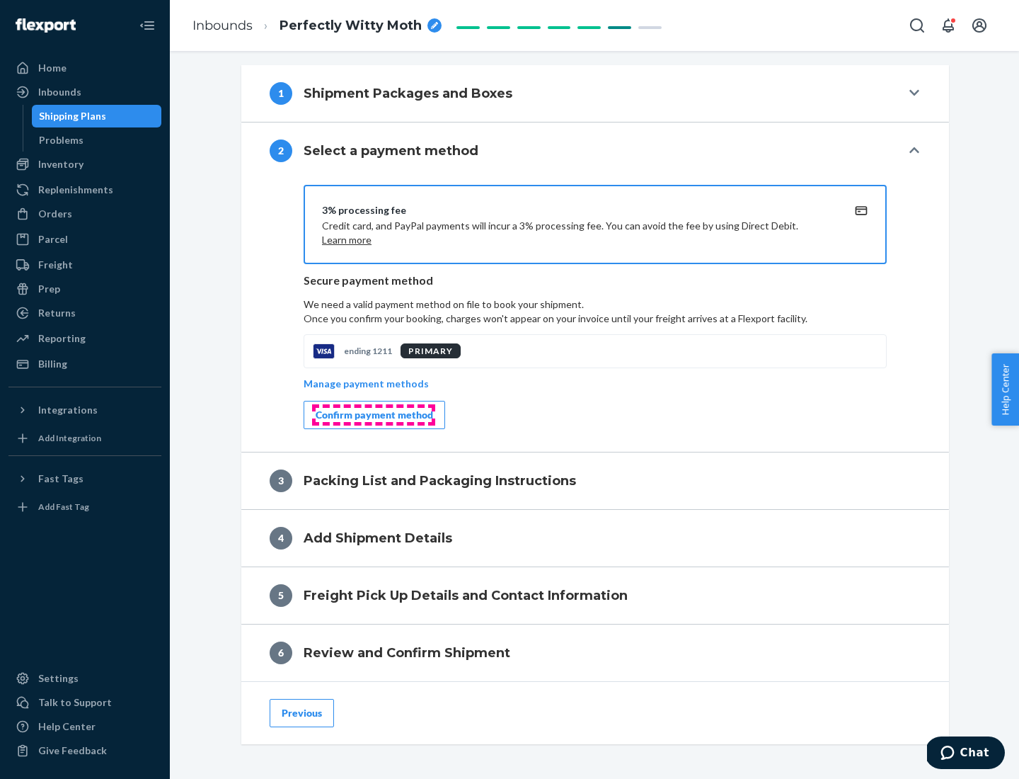
click at [373, 415] on div "Confirm payment method" at bounding box center [375, 415] width 118 height 14
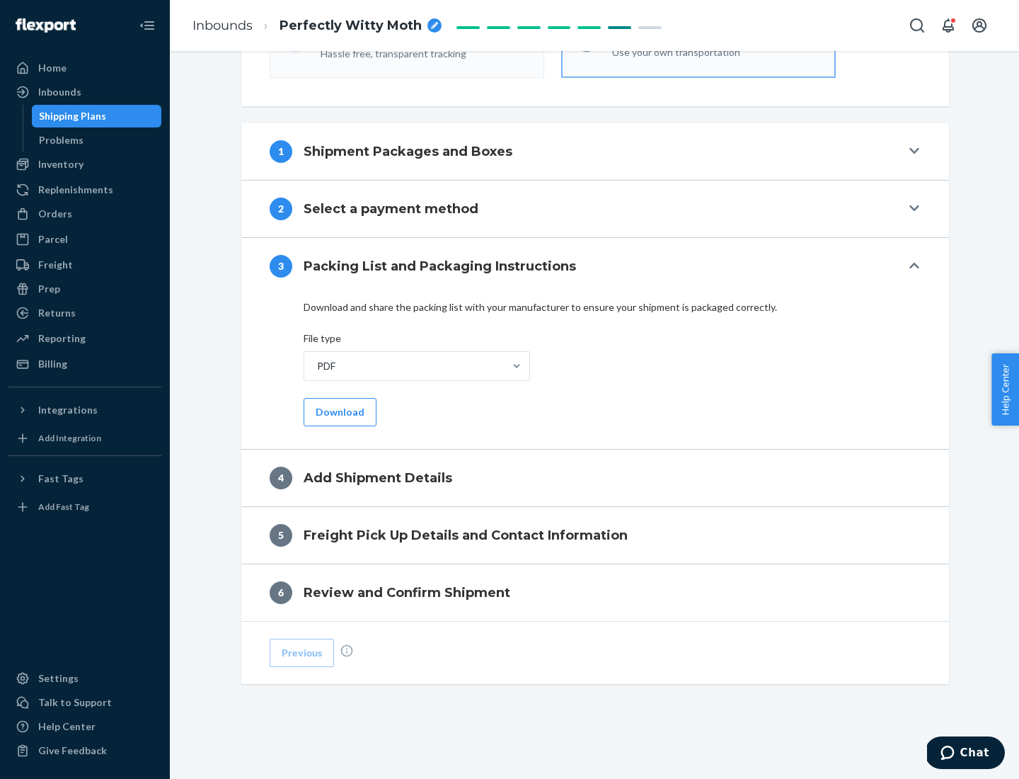
scroll to position [447, 0]
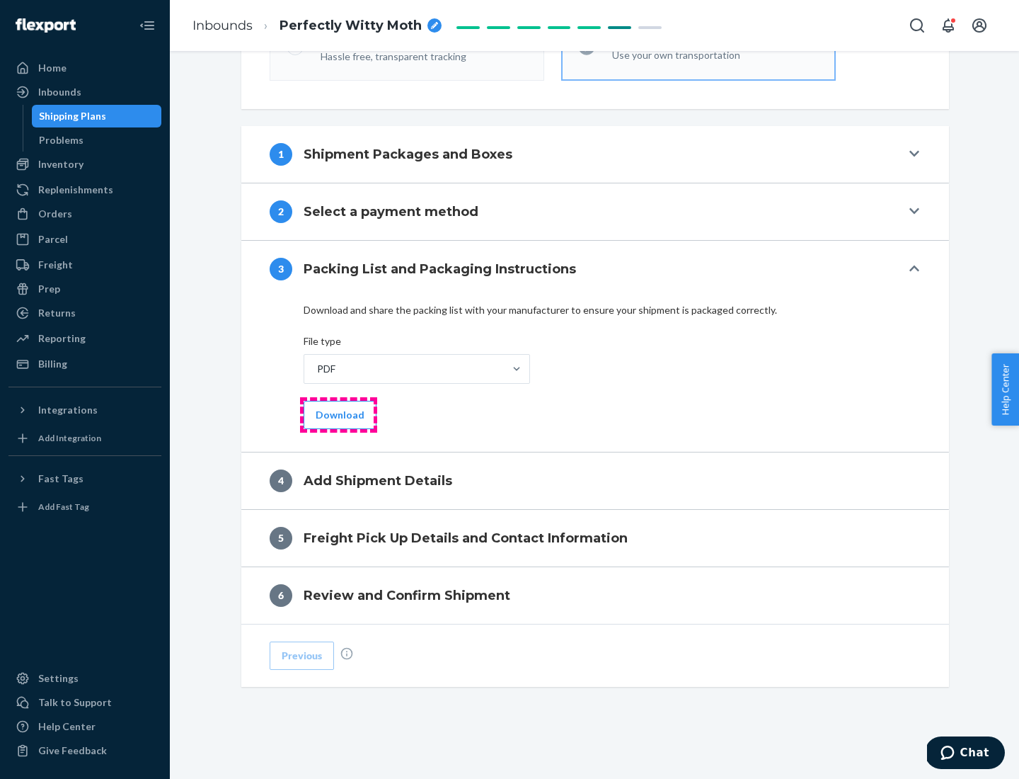
click at [338, 414] on button "Download" at bounding box center [340, 415] width 73 height 28
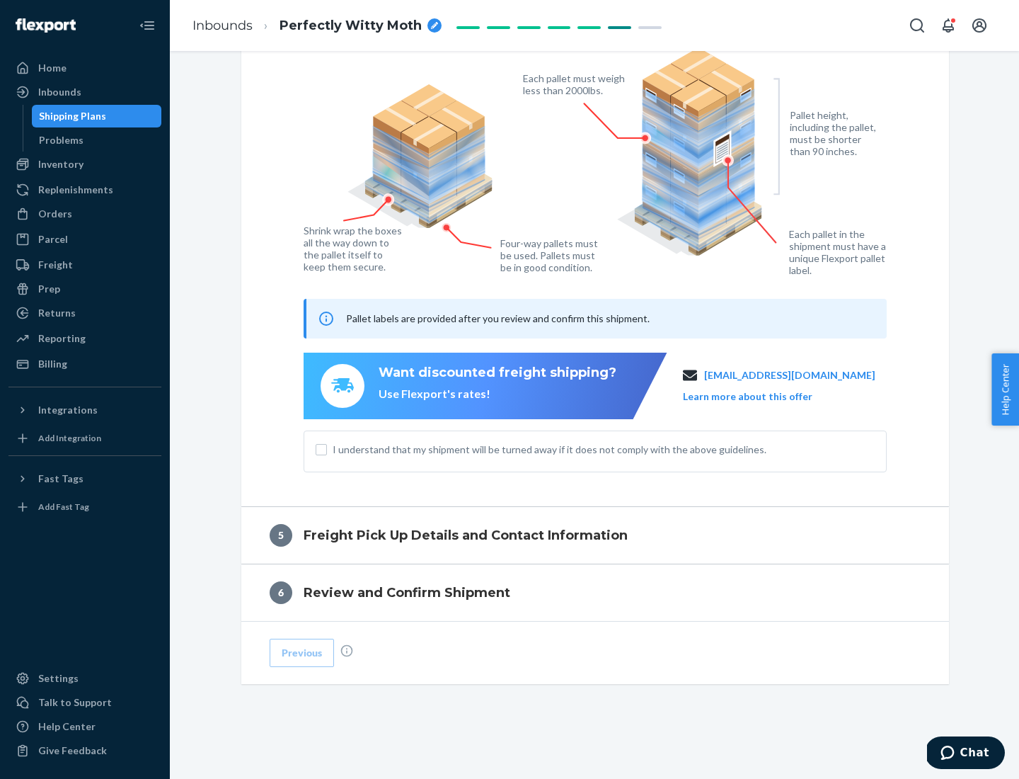
click at [595, 449] on span "I understand that my shipment will be turned away if it does not comply with th…" at bounding box center [604, 449] width 542 height 14
click at [327, 449] on input "I understand that my shipment will be turned away if it does not comply with th…" at bounding box center [321, 449] width 11 height 11
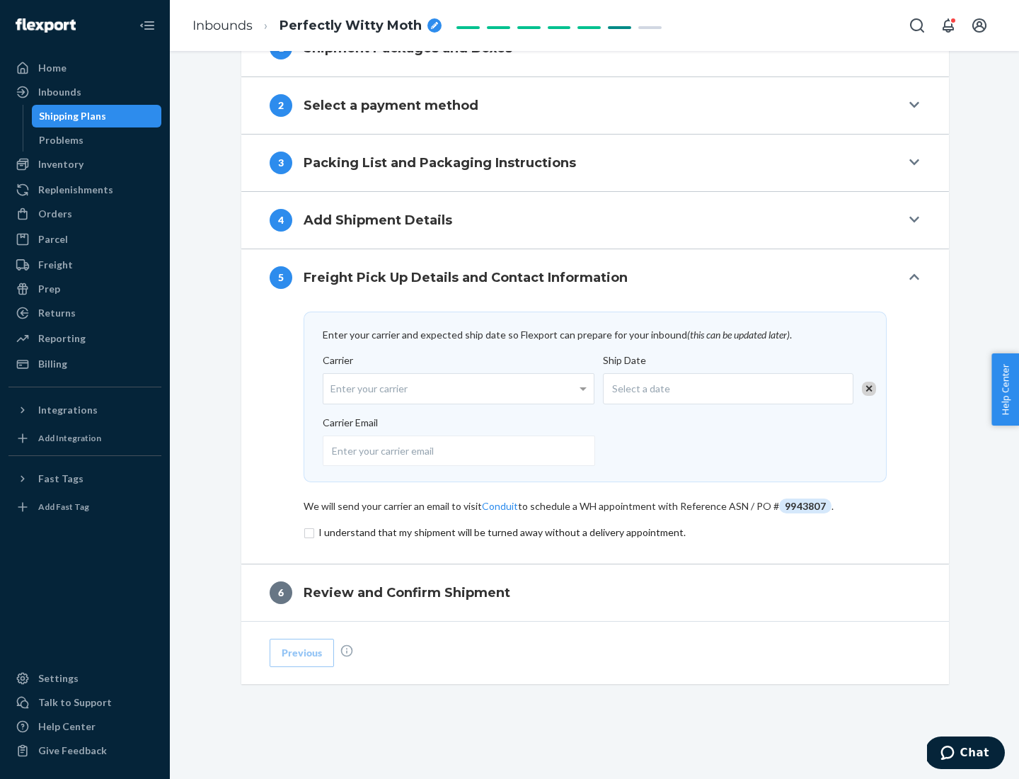
scroll to position [553, 0]
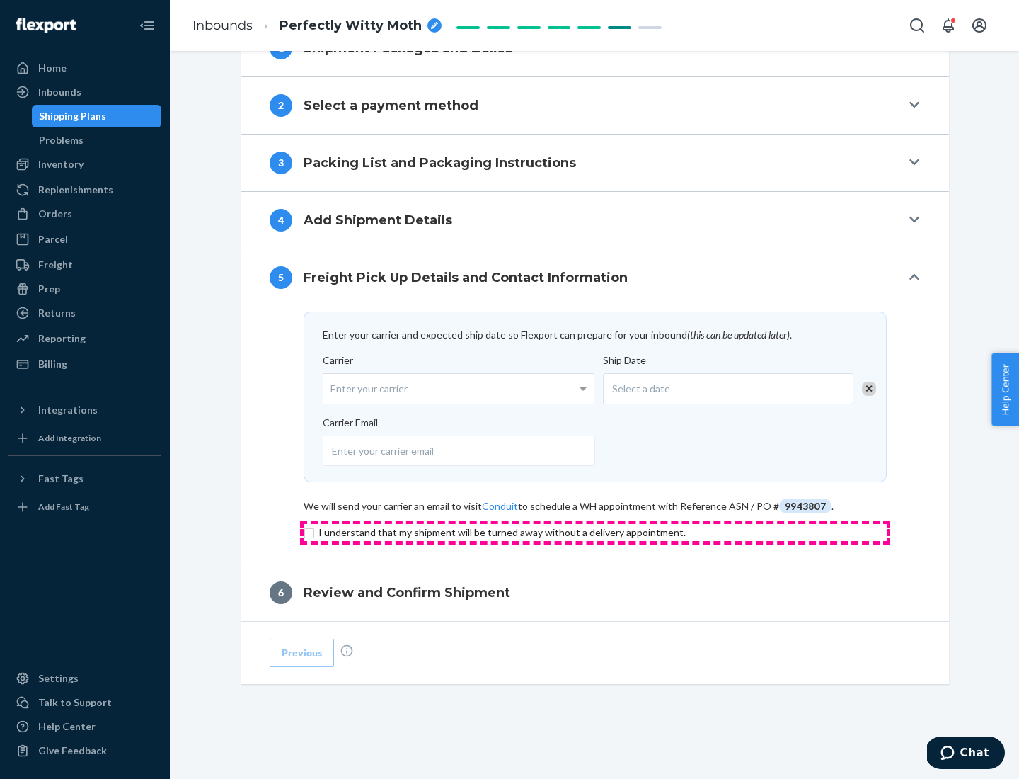
click at [595, 532] on input "checkbox" at bounding box center [595, 532] width 583 height 17
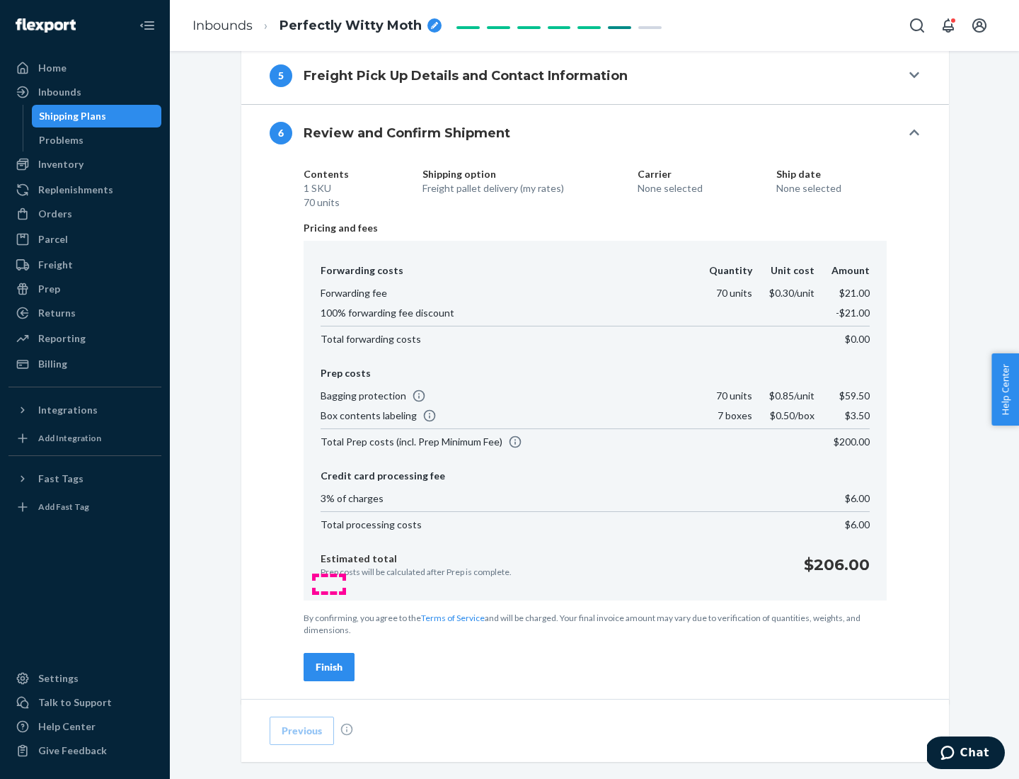
scroll to position [837, 0]
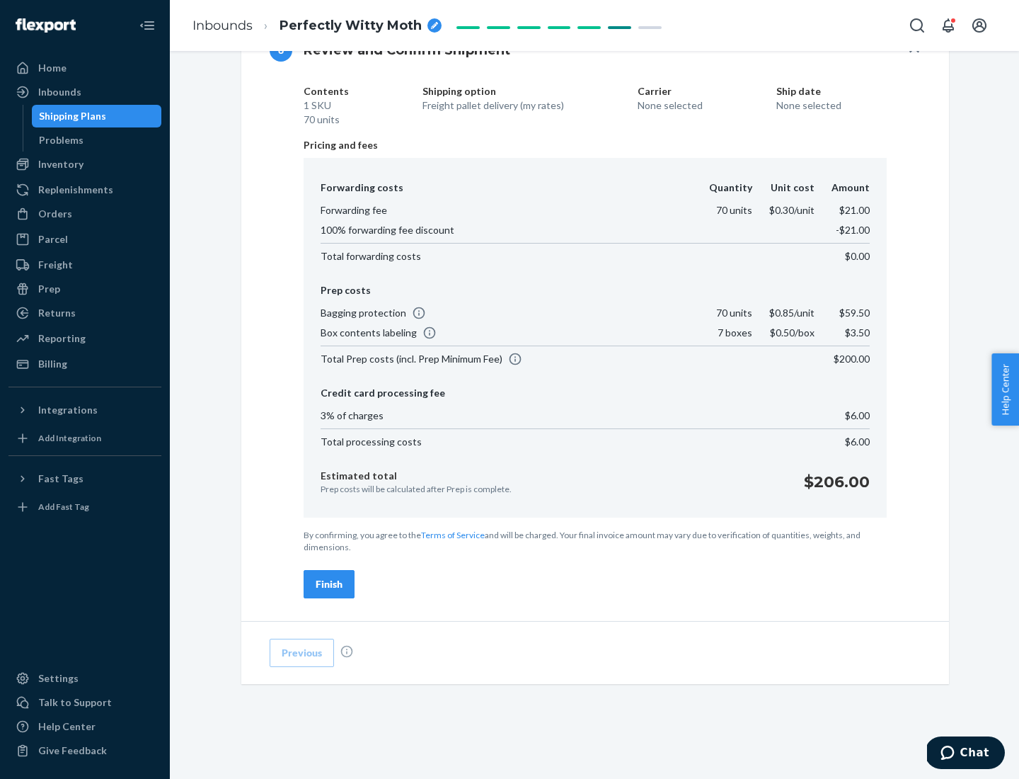
click at [329, 584] on div "Finish" at bounding box center [329, 584] width 27 height 14
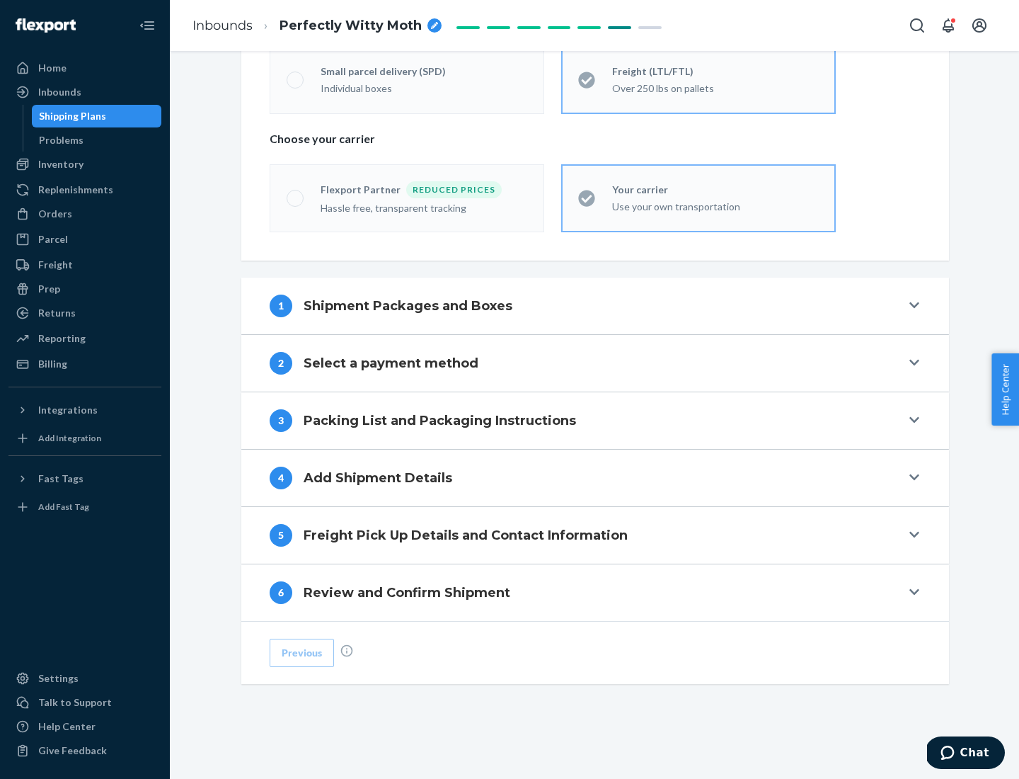
scroll to position [295, 0]
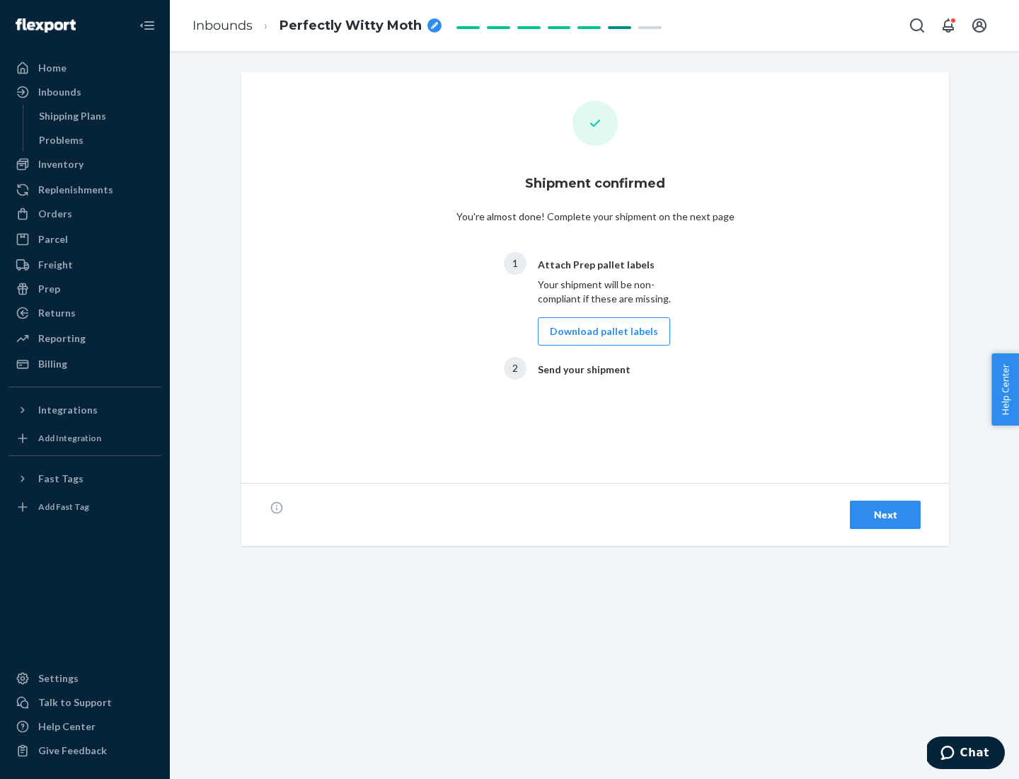
click at [600, 331] on button "Download pallet labels" at bounding box center [604, 331] width 132 height 28
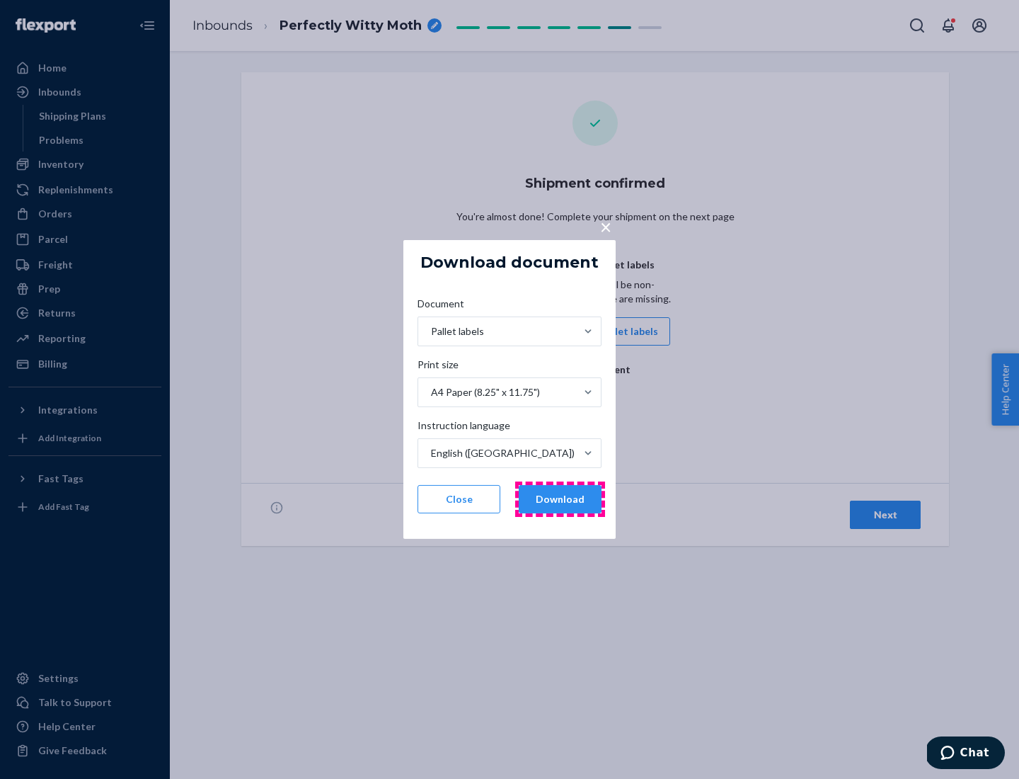
click at [560, 499] on button "Download" at bounding box center [560, 499] width 83 height 28
click at [605, 226] on span "×" at bounding box center [605, 226] width 11 height 24
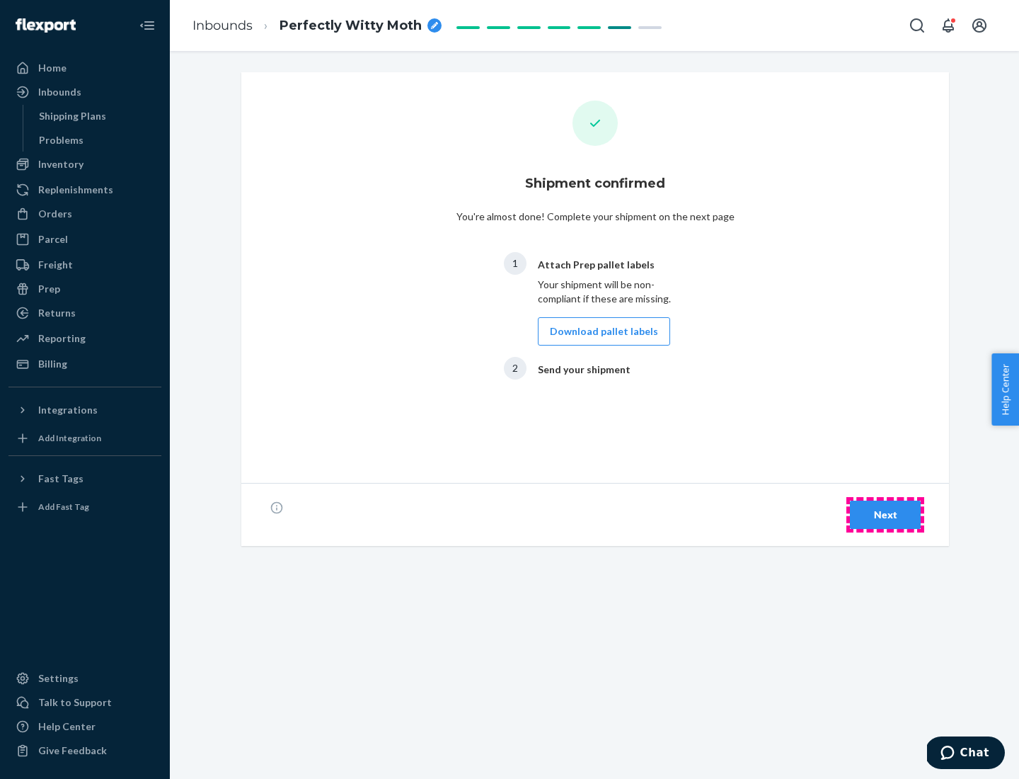
click at [886, 515] on div "Next" at bounding box center [885, 515] width 47 height 14
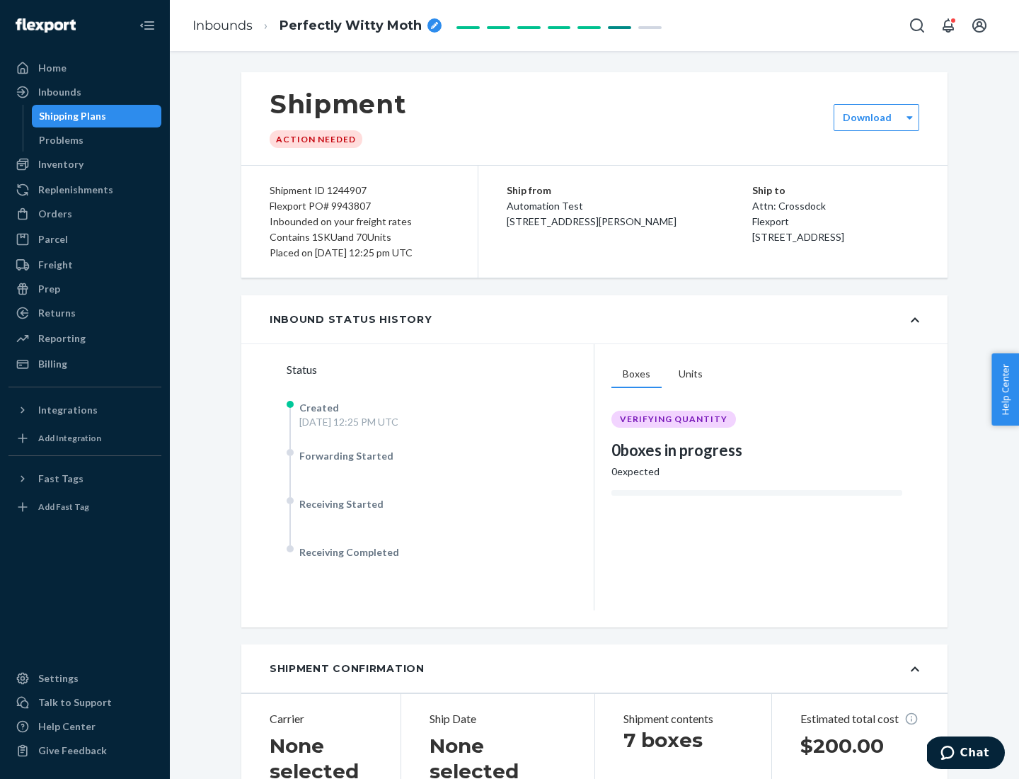
scroll to position [304, 0]
